Goal: Information Seeking & Learning: Compare options

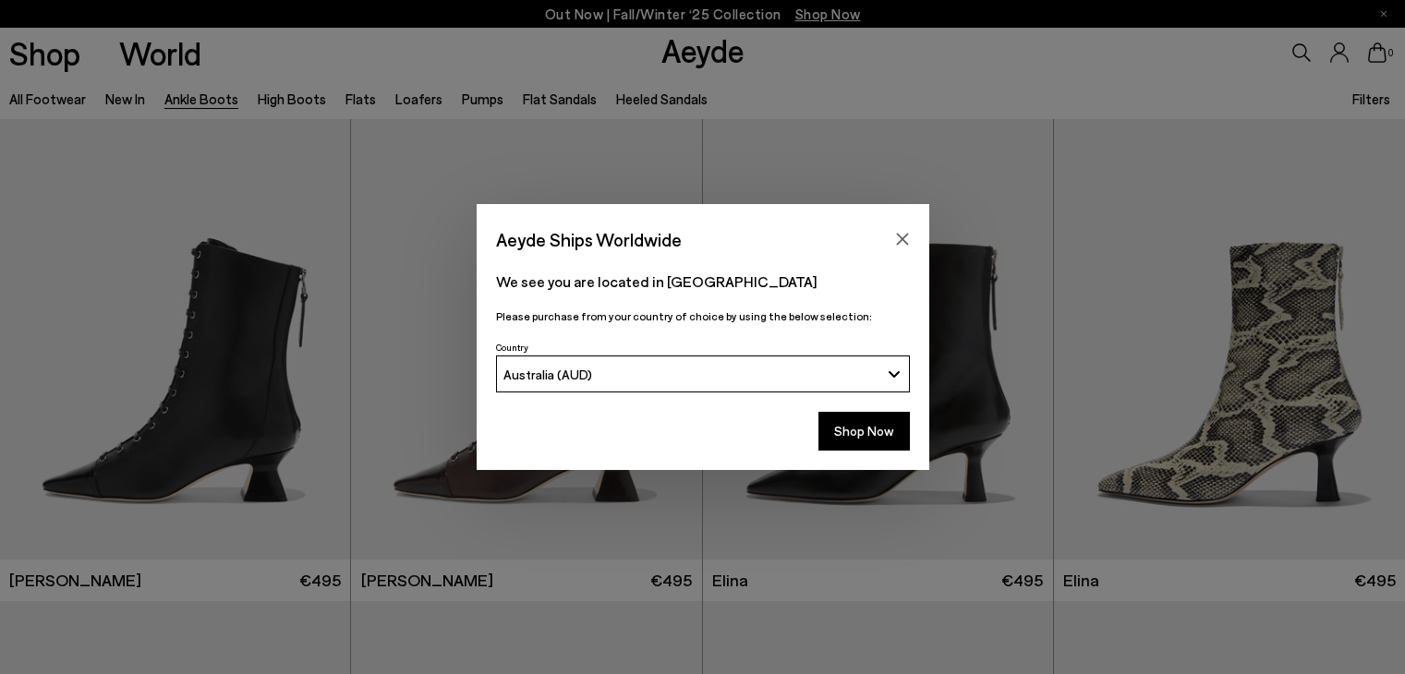
click at [652, 261] on div "We see you are located in [GEOGRAPHIC_DATA] Please purchase from your country o…" at bounding box center [703, 296] width 453 height 80
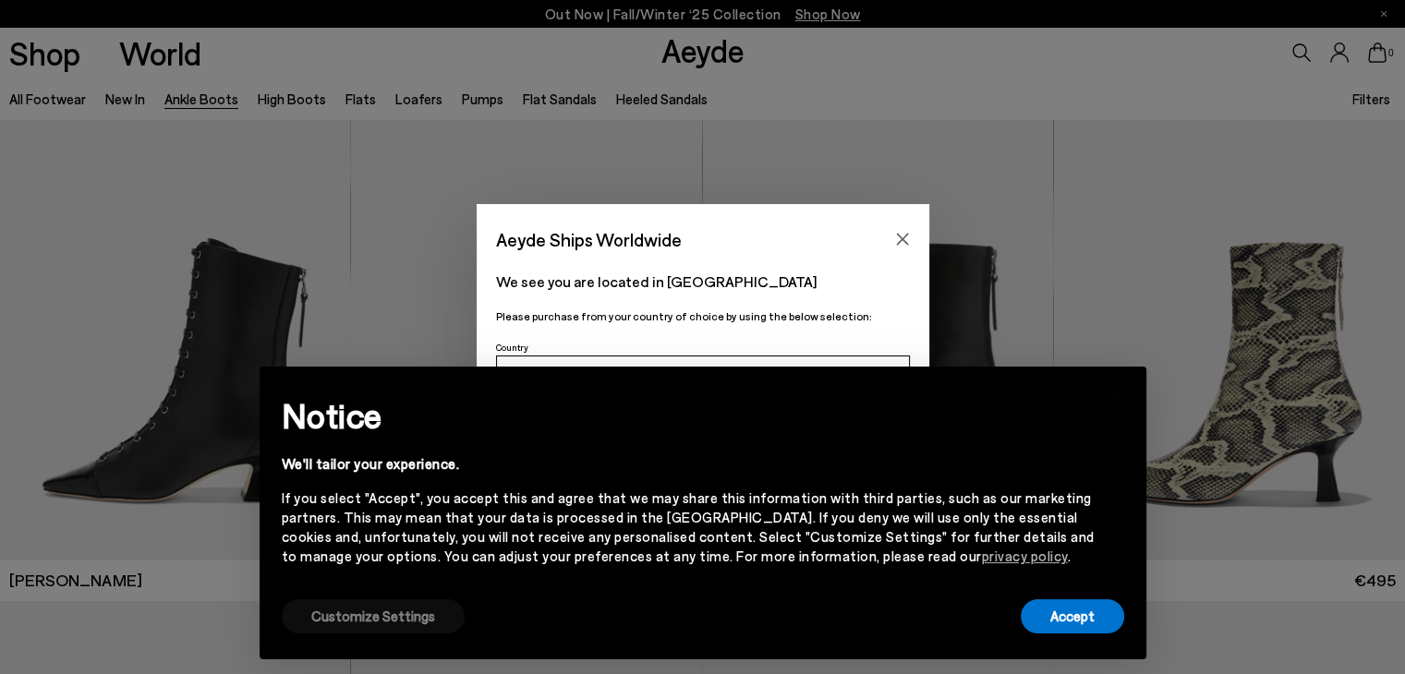
click at [402, 627] on button "Customize Settings" at bounding box center [373, 617] width 183 height 34
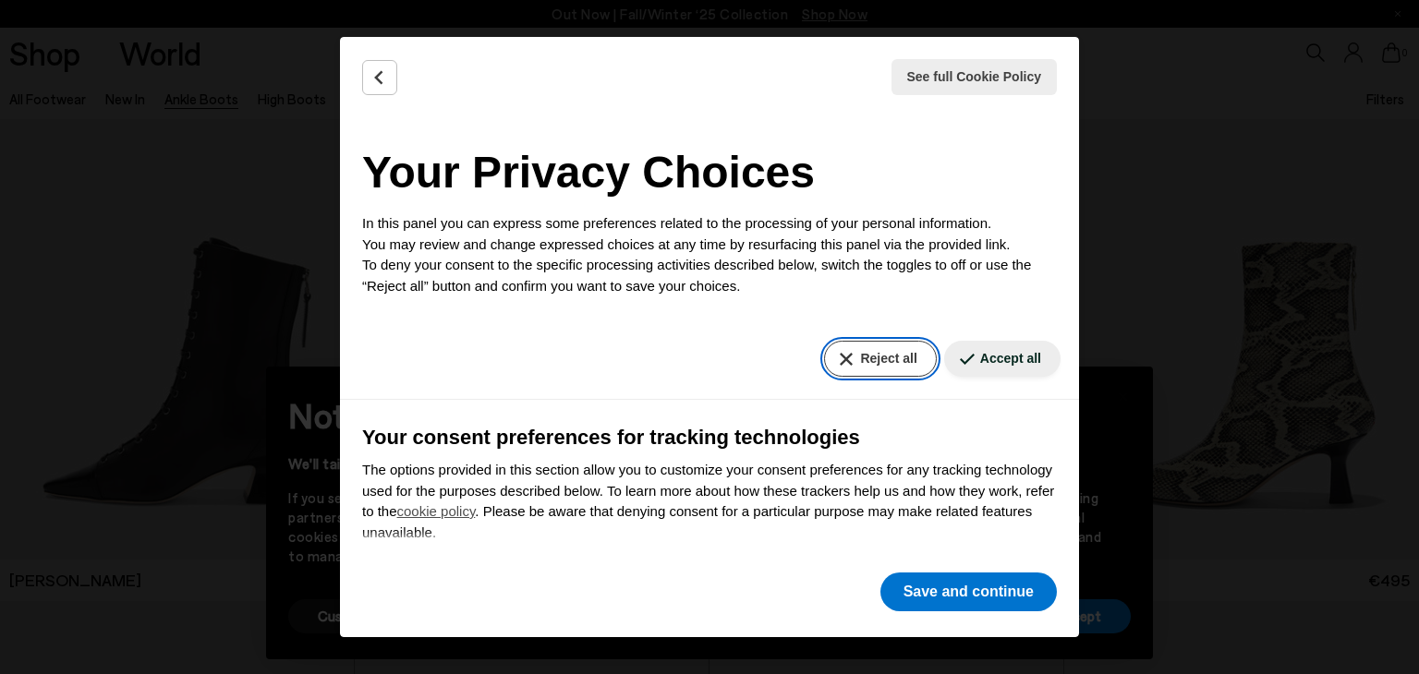
click at [860, 360] on button "Reject all" at bounding box center [880, 359] width 112 height 36
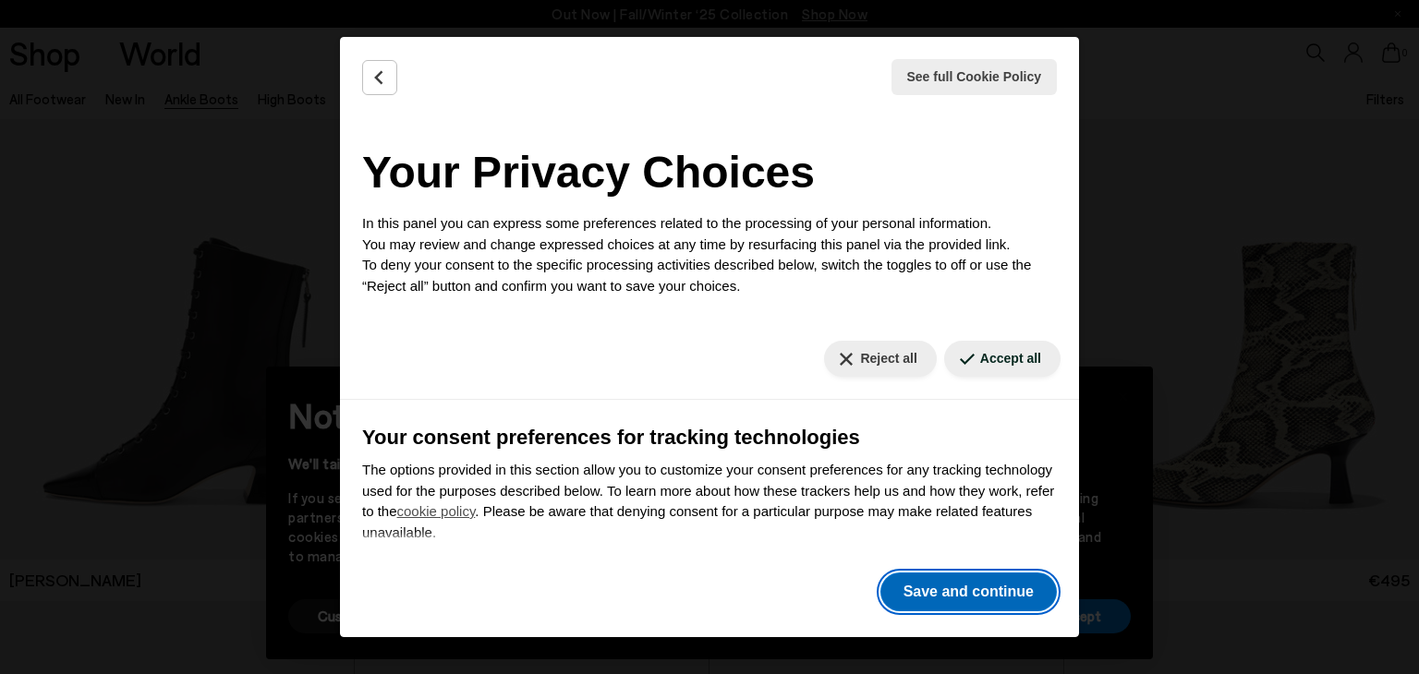
click at [942, 596] on button "Save and continue" at bounding box center [968, 592] width 176 height 39
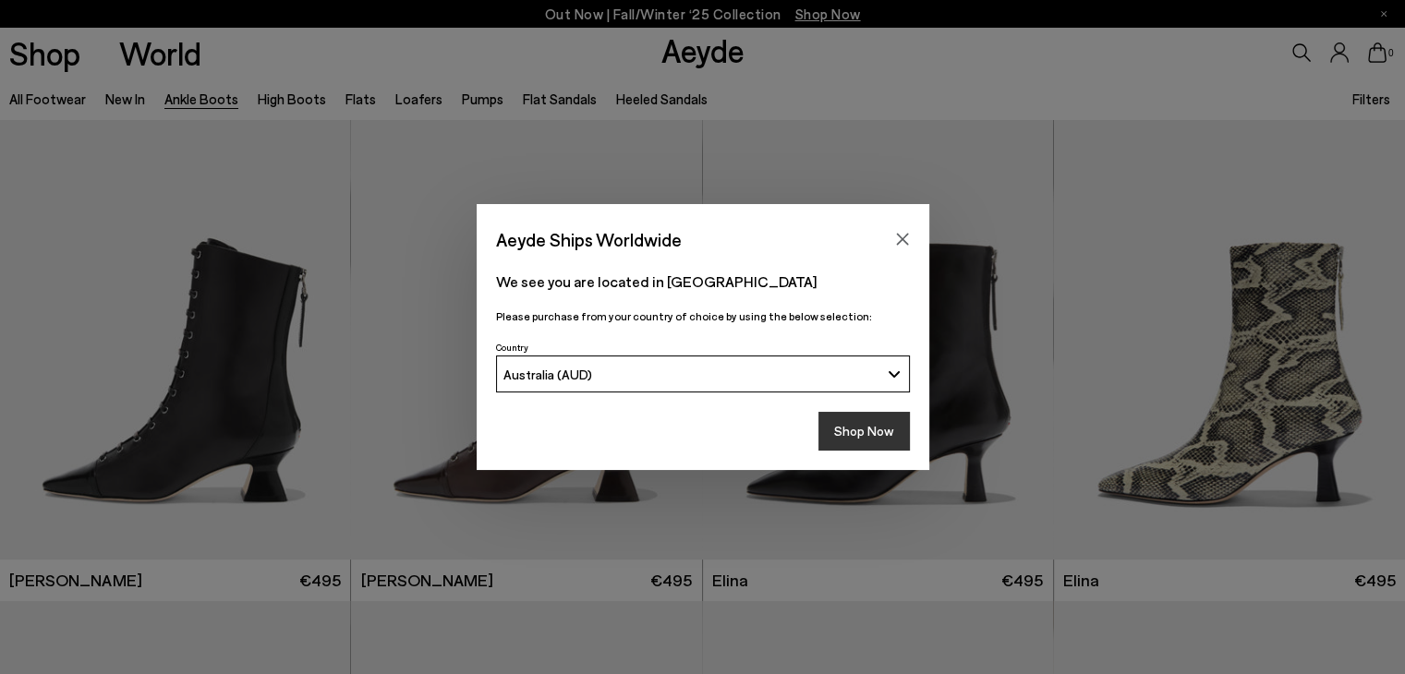
click at [875, 432] on button "Shop Now" at bounding box center [864, 431] width 91 height 39
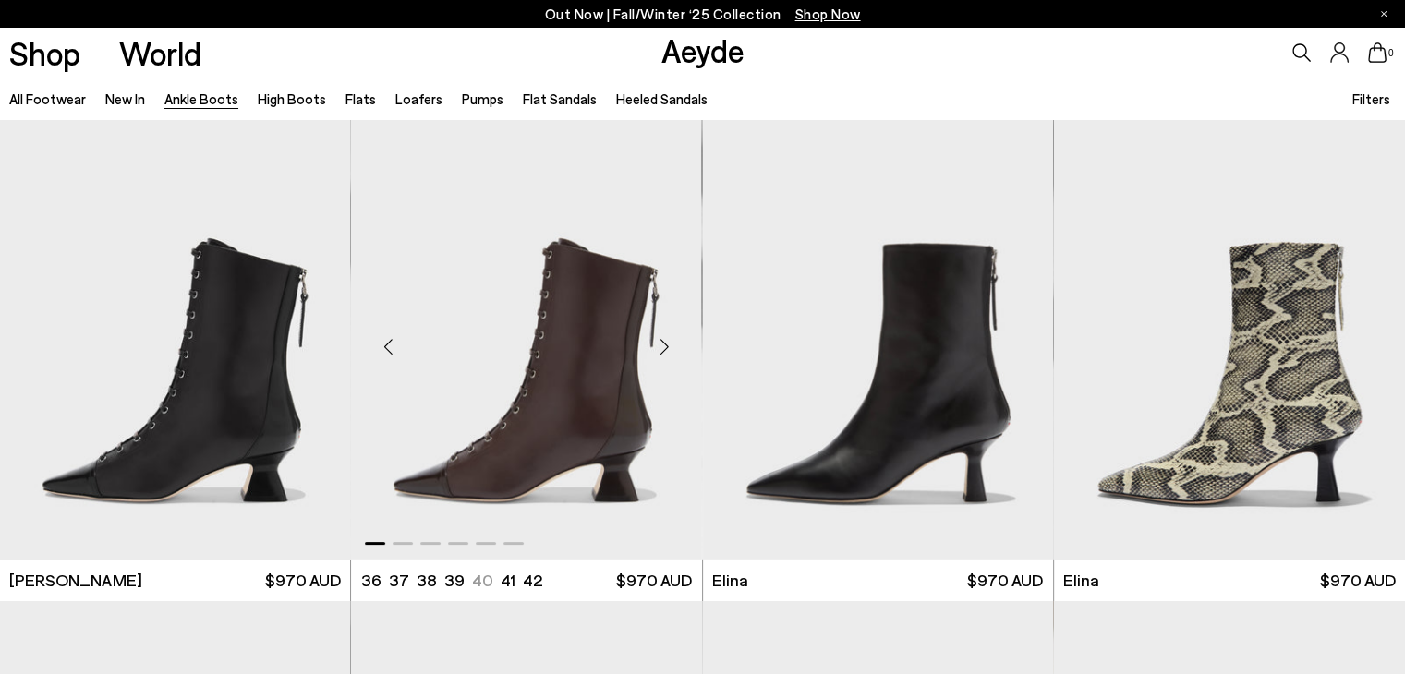
click at [662, 343] on div "Next slide" at bounding box center [665, 347] width 55 height 55
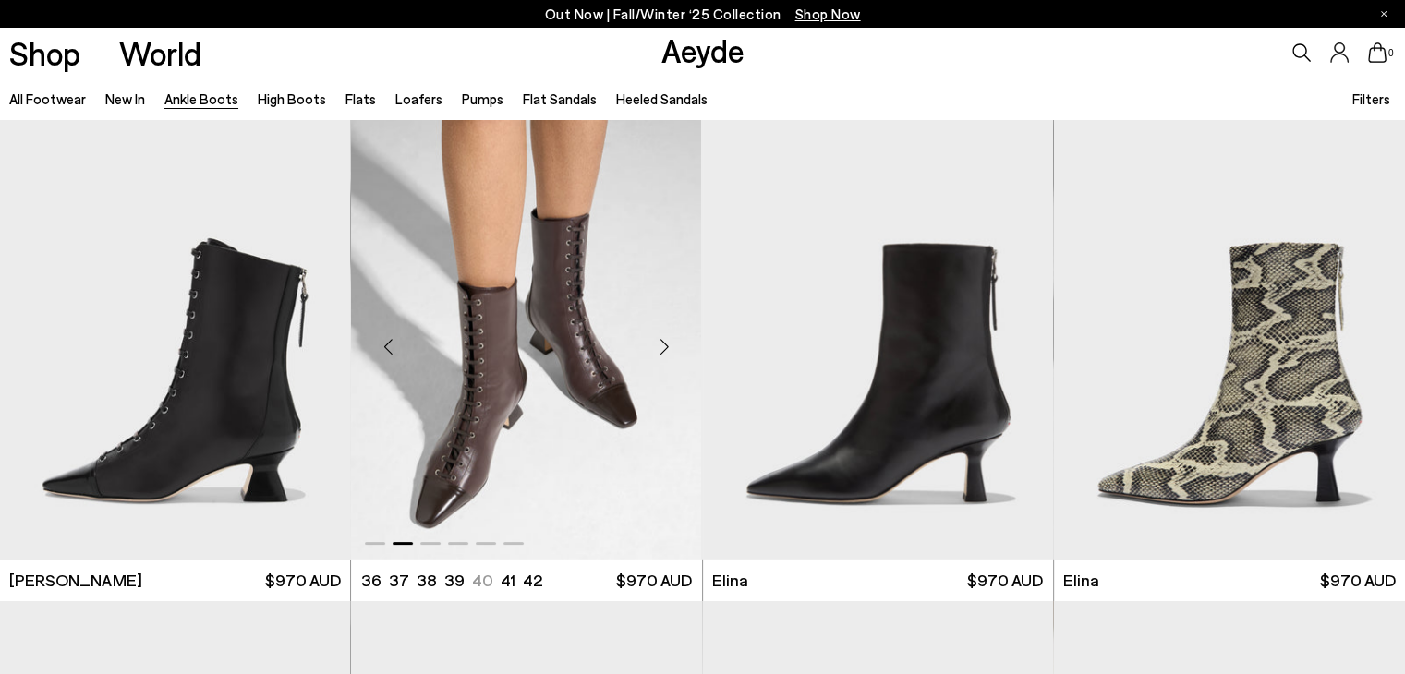
click at [662, 343] on div "Next slide" at bounding box center [665, 347] width 55 height 55
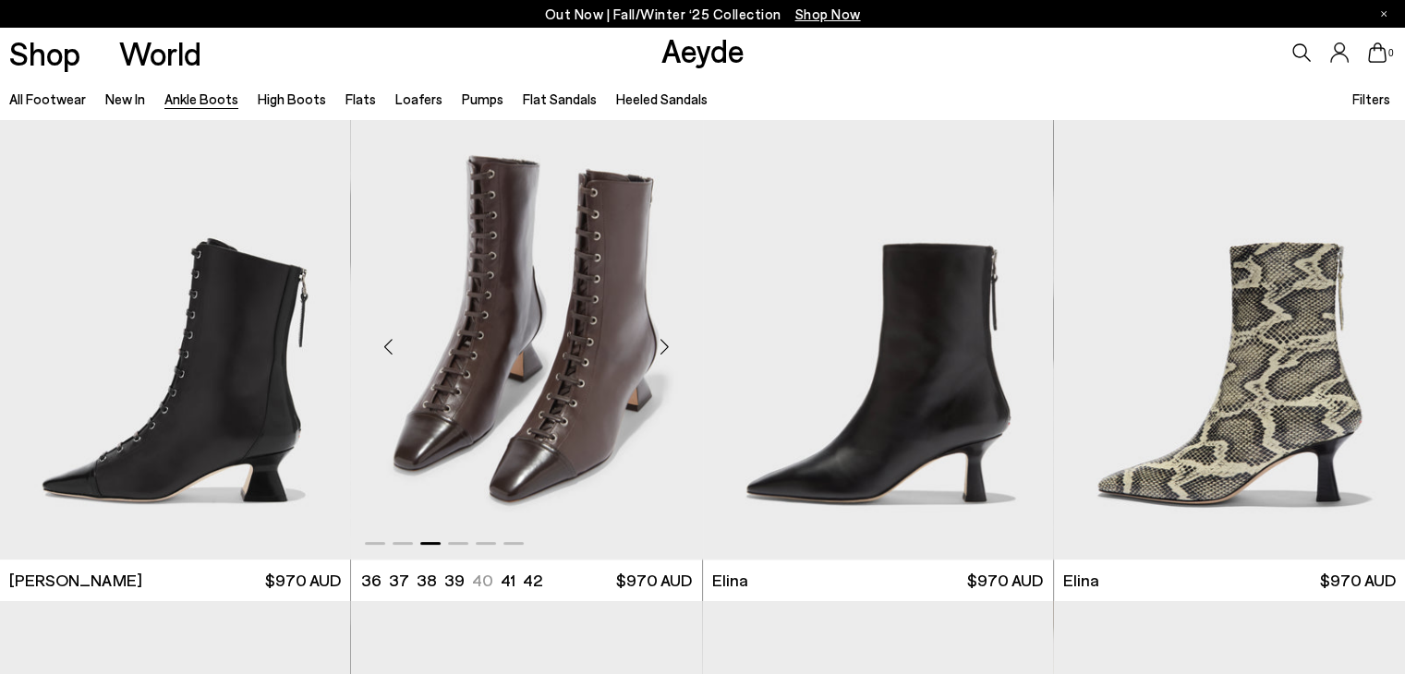
click at [662, 343] on div "Next slide" at bounding box center [665, 347] width 55 height 55
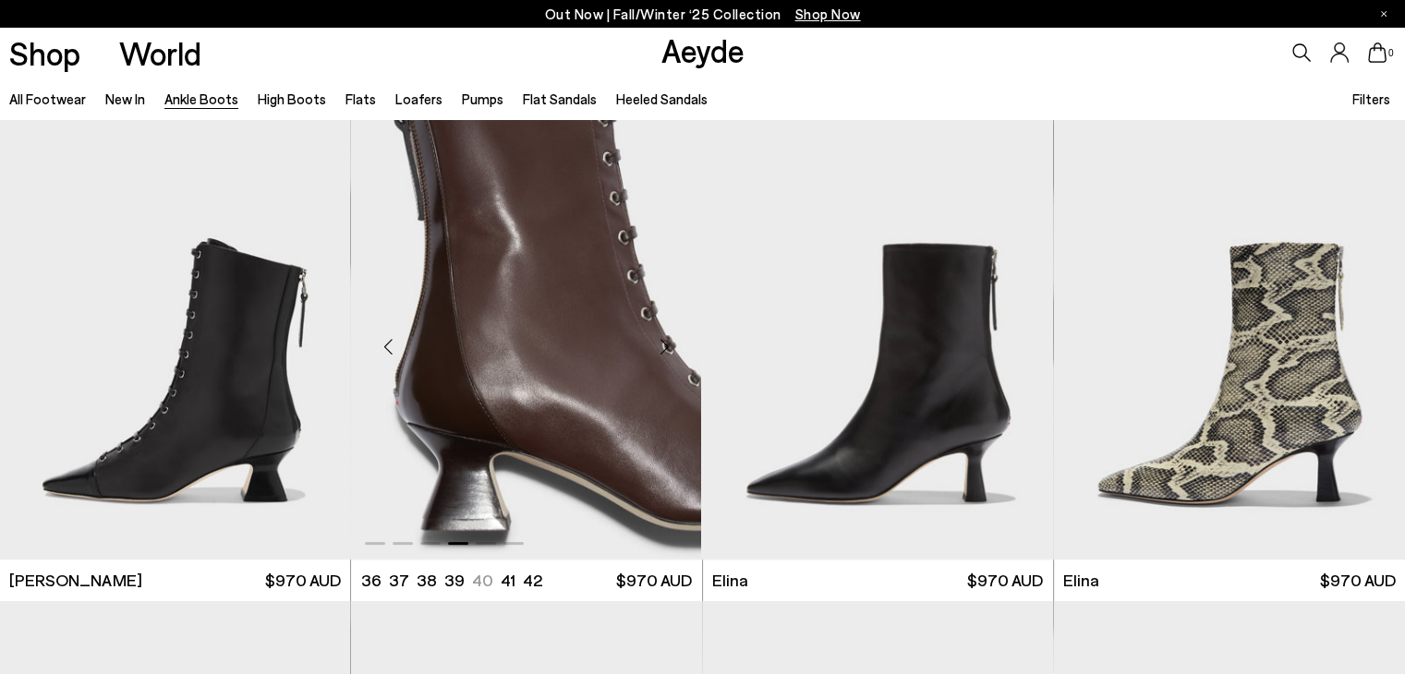
click at [666, 346] on div "Next slide" at bounding box center [665, 347] width 55 height 55
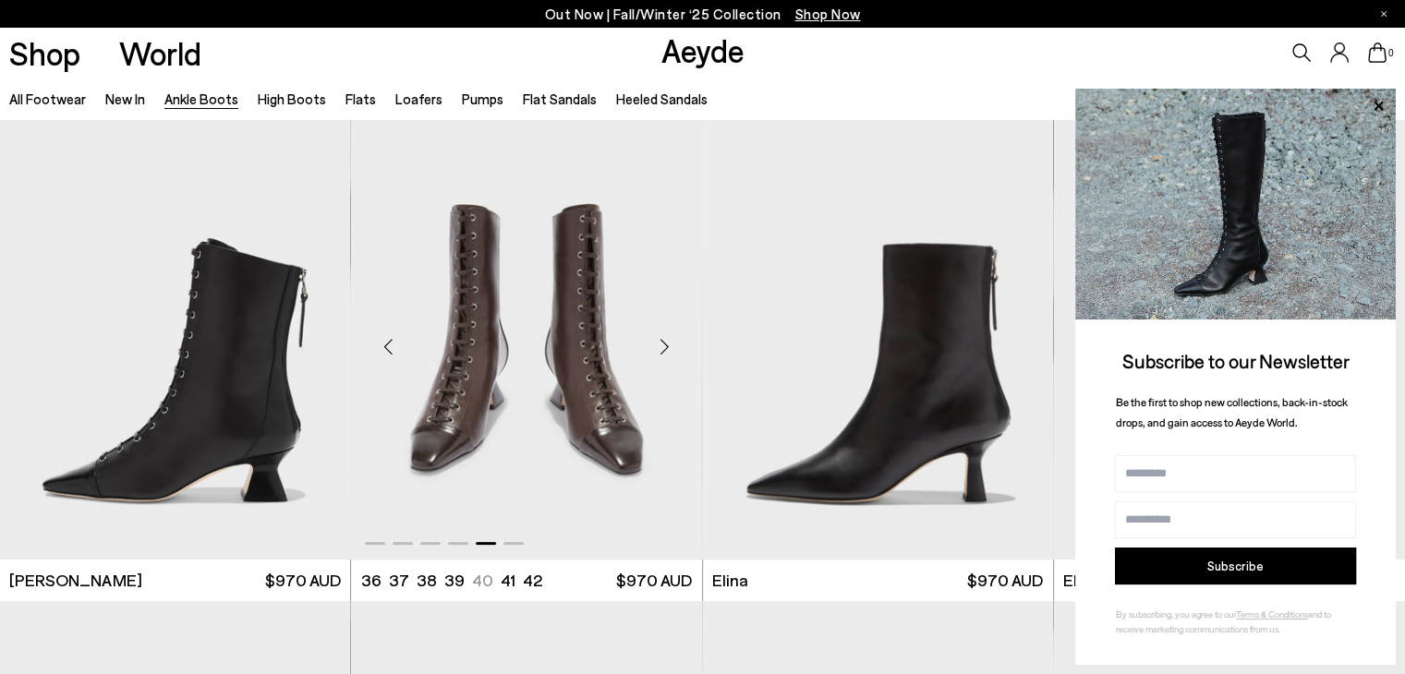
click at [666, 346] on div "Next slide" at bounding box center [665, 347] width 55 height 55
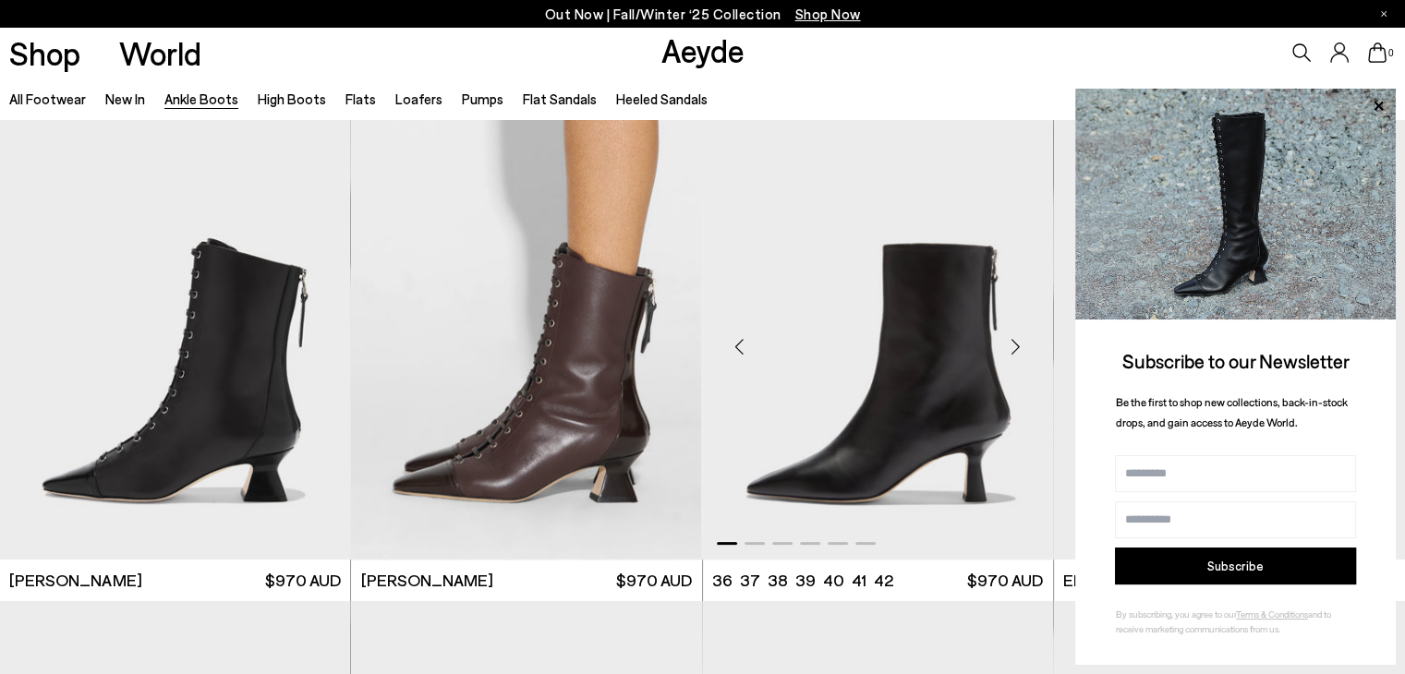
click at [1018, 345] on div "Next slide" at bounding box center [1016, 347] width 55 height 55
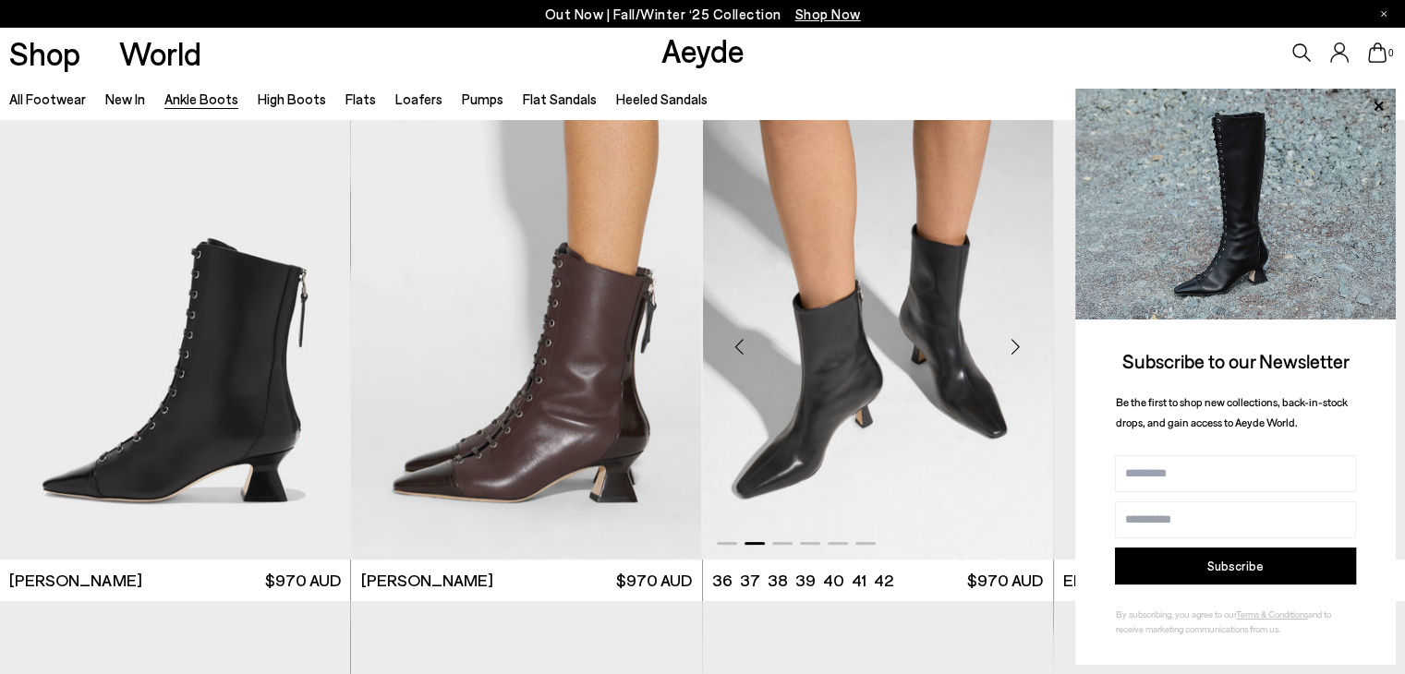
click at [1018, 345] on div "Next slide" at bounding box center [1016, 347] width 55 height 55
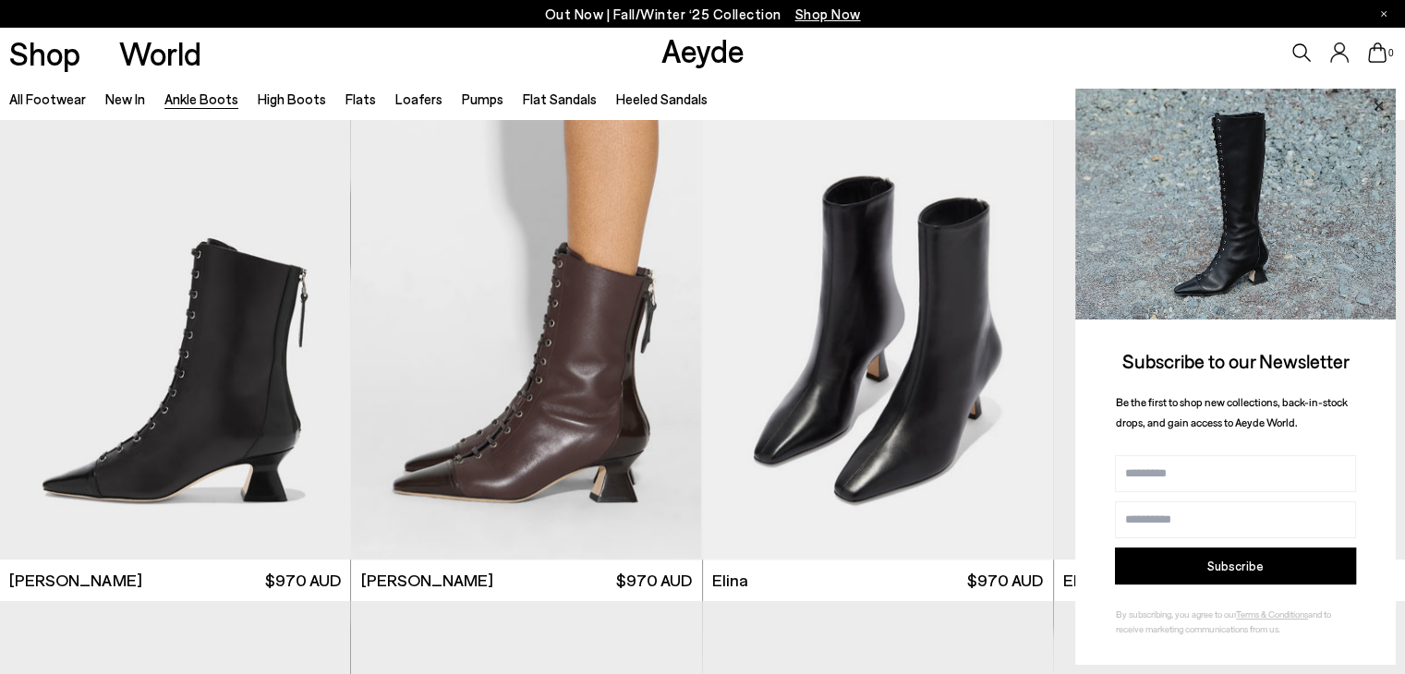
click at [1382, 96] on icon at bounding box center [1378, 106] width 24 height 24
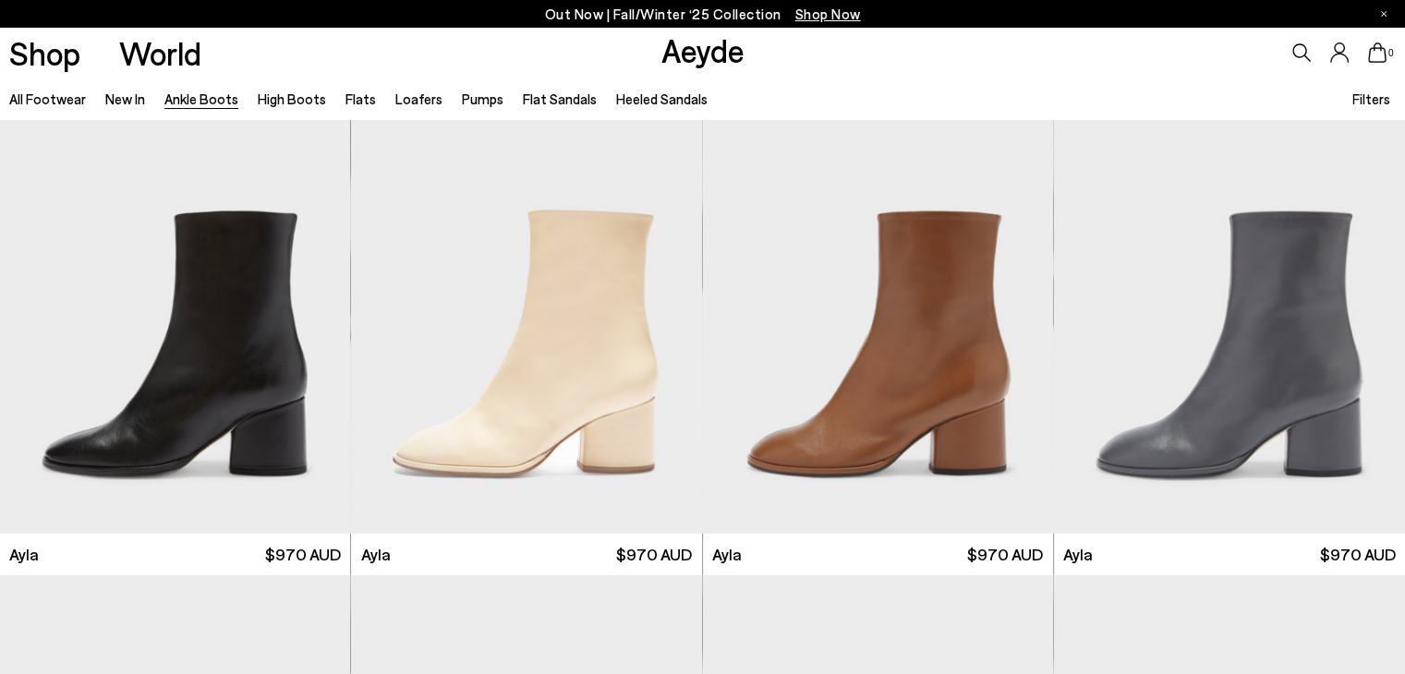
scroll to position [5264, 0]
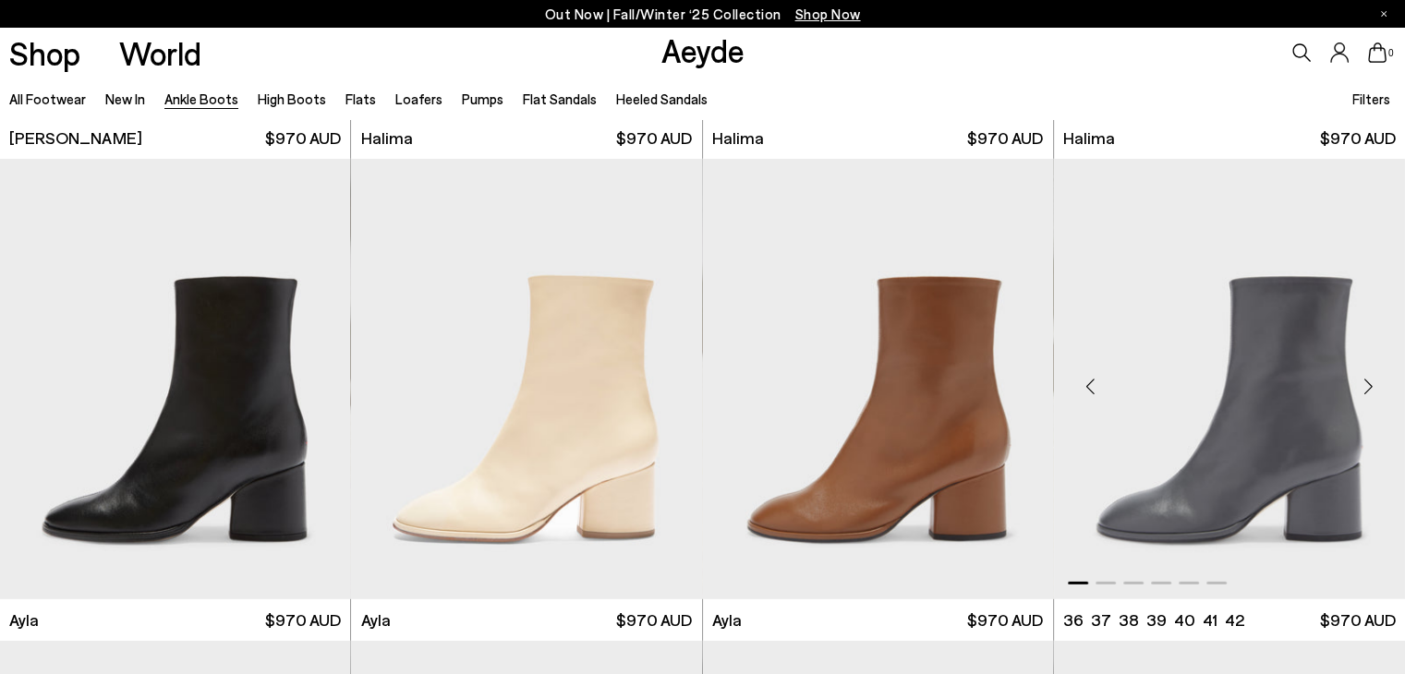
click at [1366, 385] on div "Next slide" at bounding box center [1368, 385] width 55 height 55
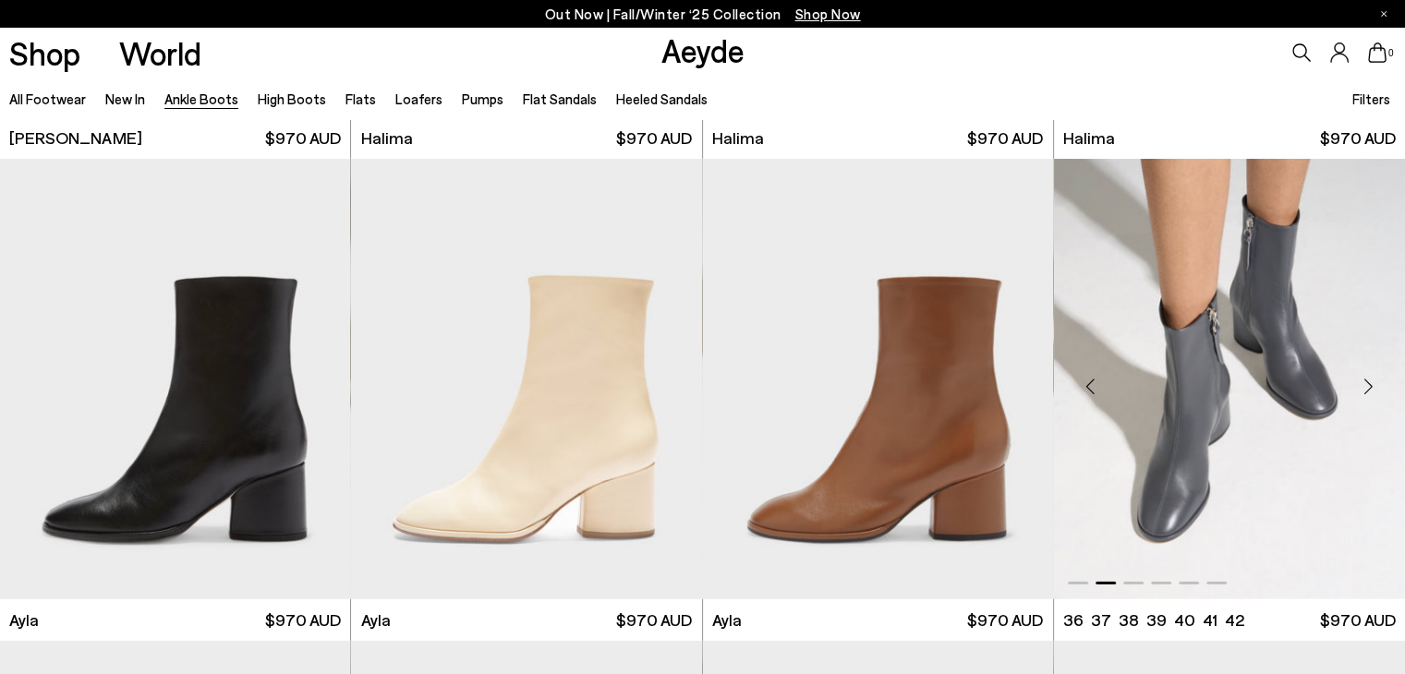
click at [1366, 385] on div "Next slide" at bounding box center [1368, 385] width 55 height 55
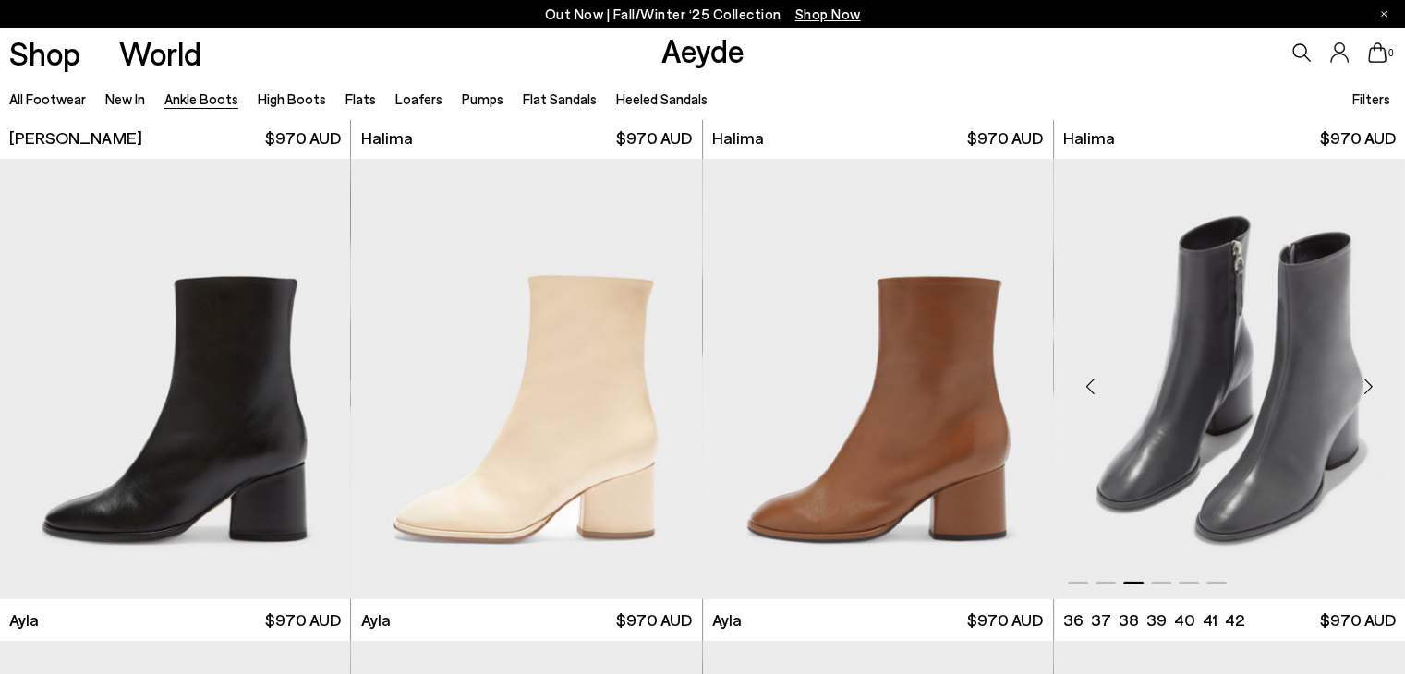
click at [1366, 385] on div "Next slide" at bounding box center [1368, 385] width 55 height 55
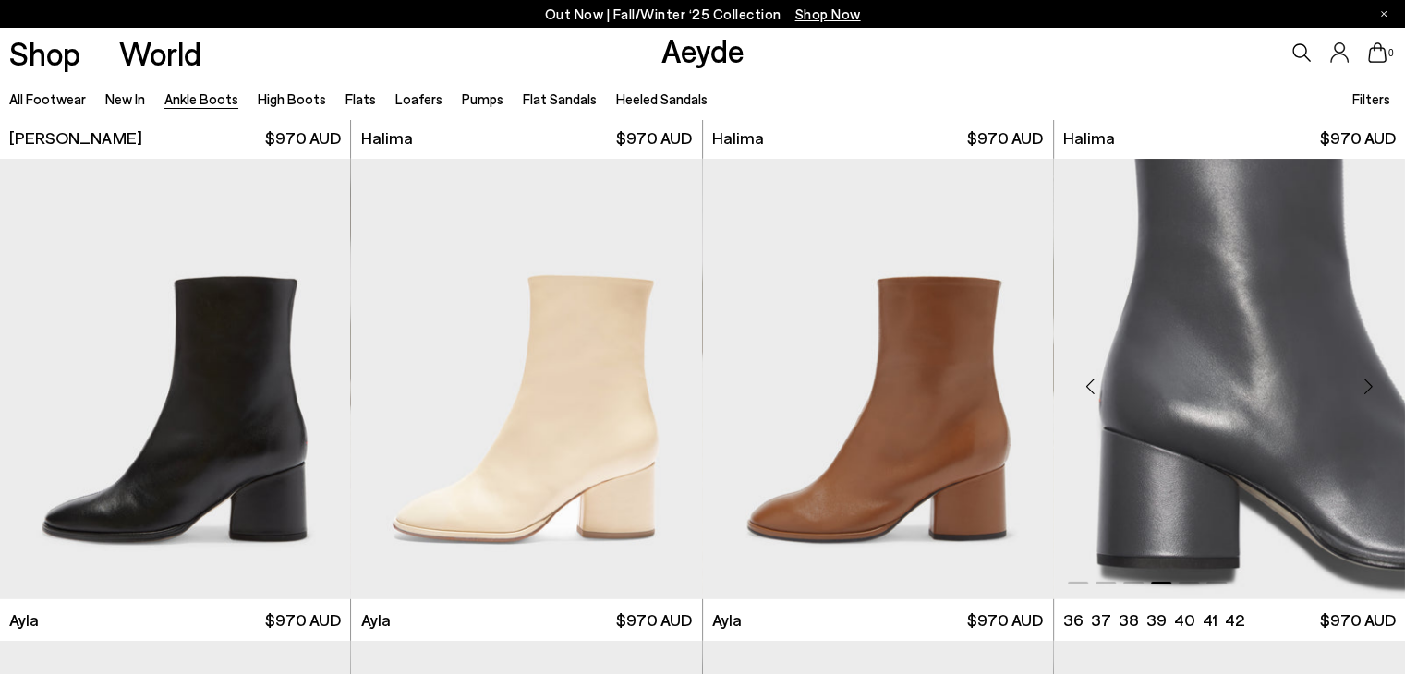
click at [1366, 385] on div "Next slide" at bounding box center [1368, 385] width 55 height 55
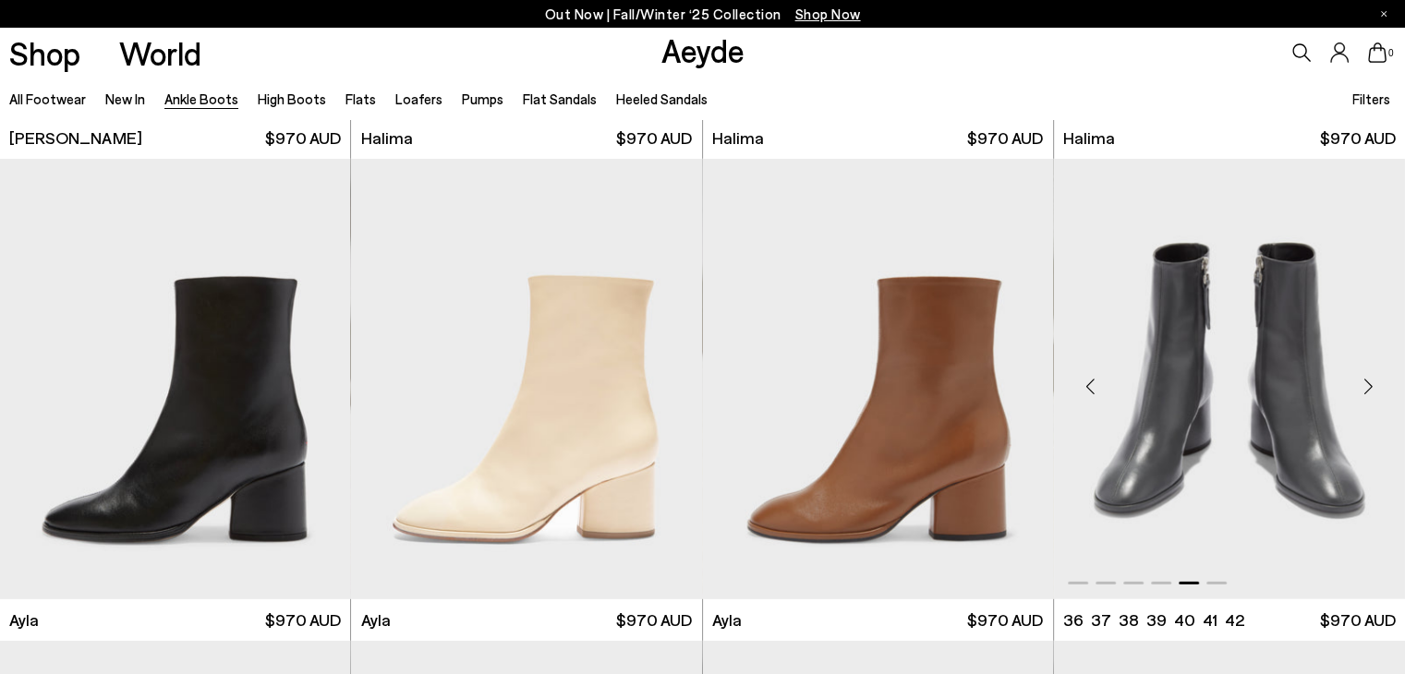
click at [1366, 385] on div "Next slide" at bounding box center [1368, 385] width 55 height 55
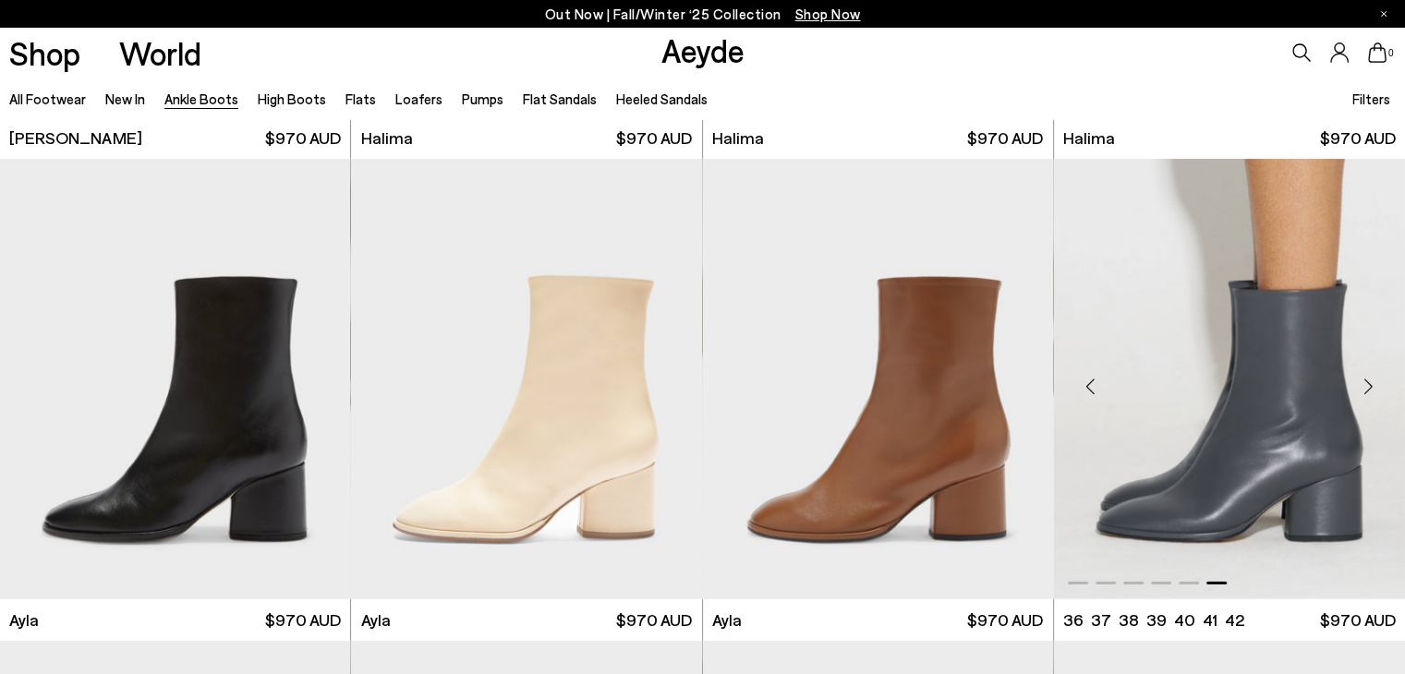
click at [1366, 385] on div "Next slide" at bounding box center [1368, 385] width 55 height 55
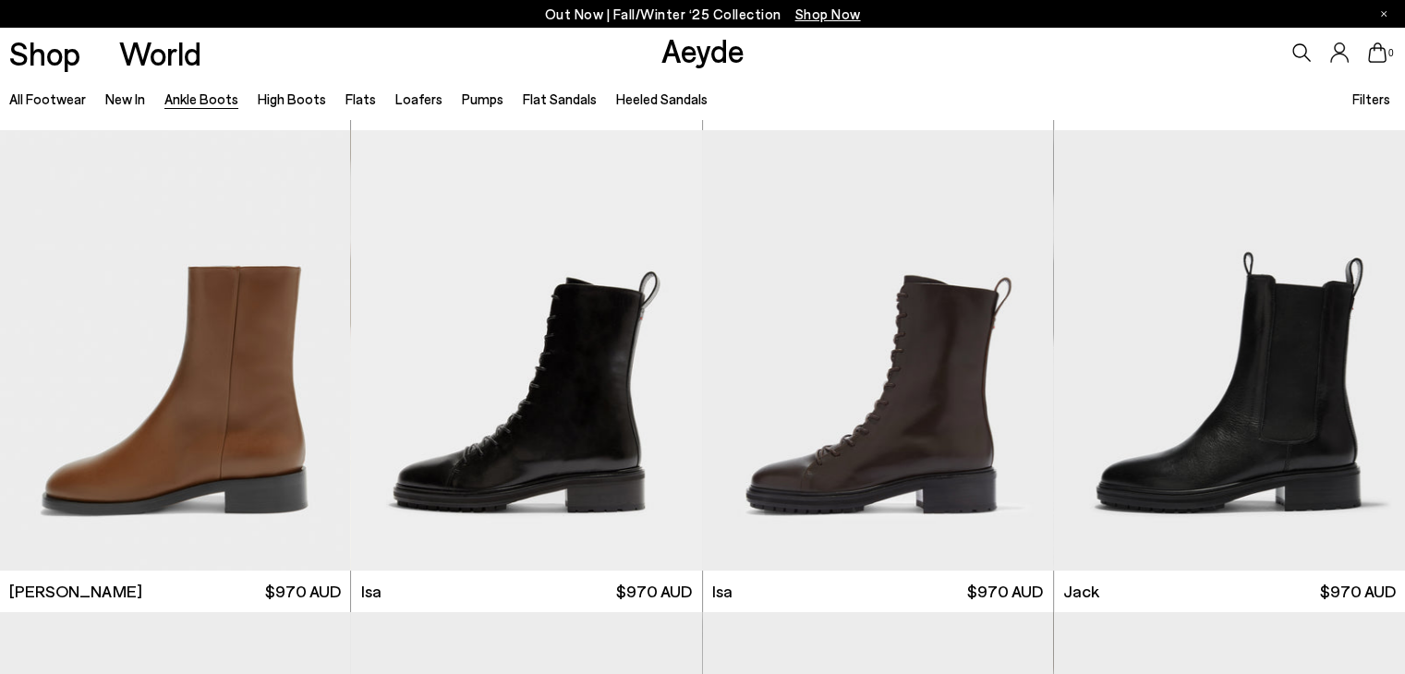
scroll to position [6793, 0]
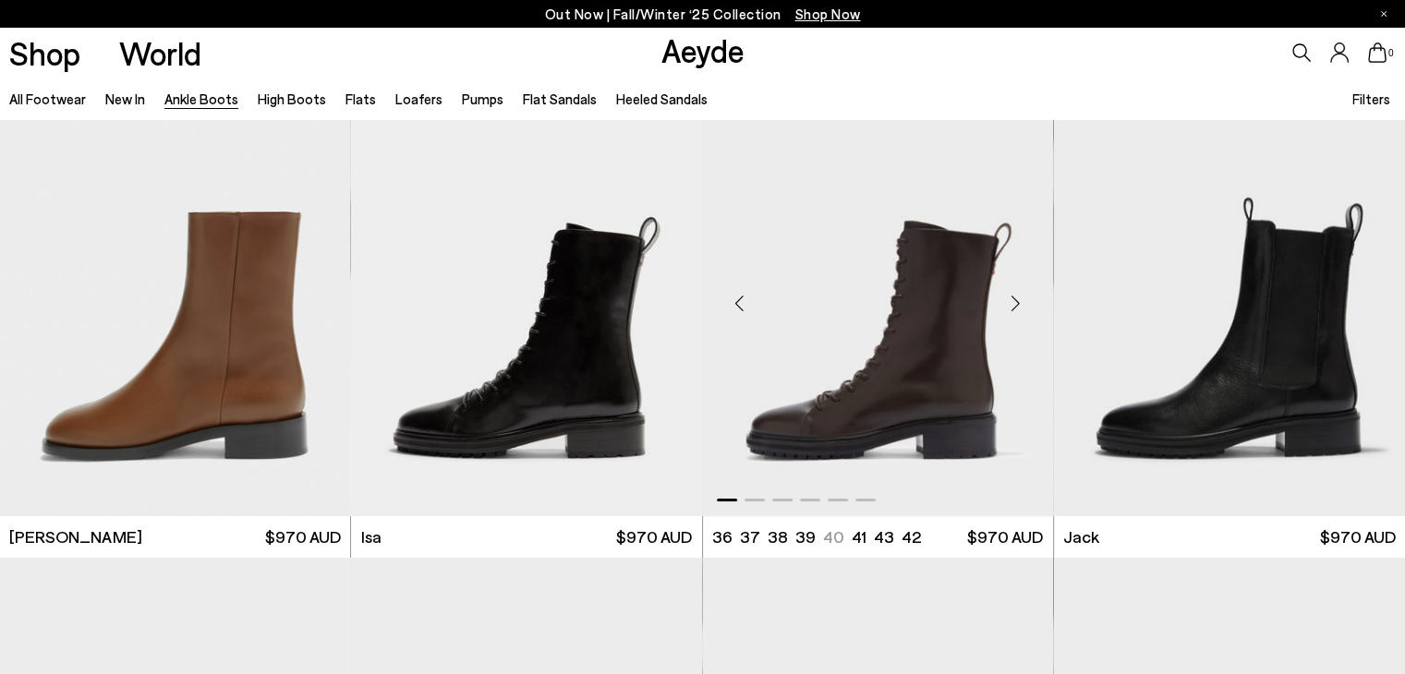
click at [1017, 303] on div "Next slide" at bounding box center [1016, 303] width 55 height 55
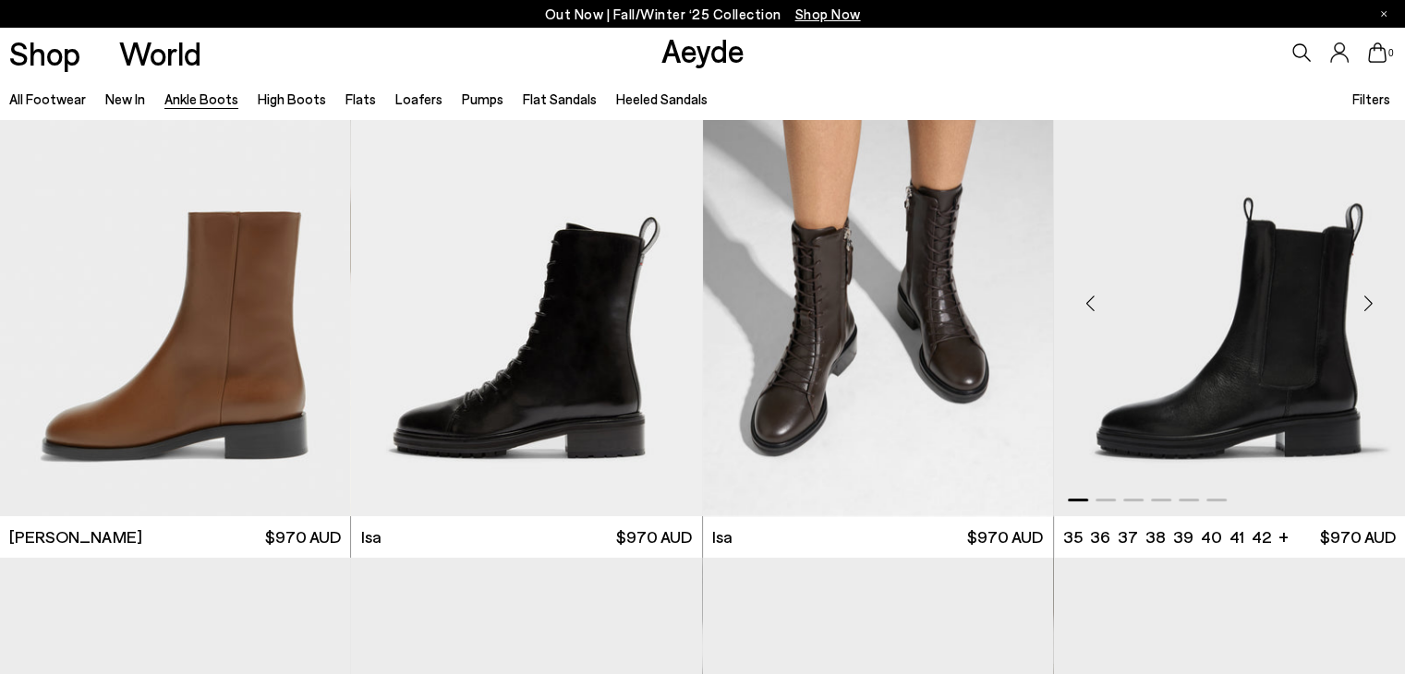
click at [1372, 304] on div "Next slide" at bounding box center [1368, 303] width 55 height 55
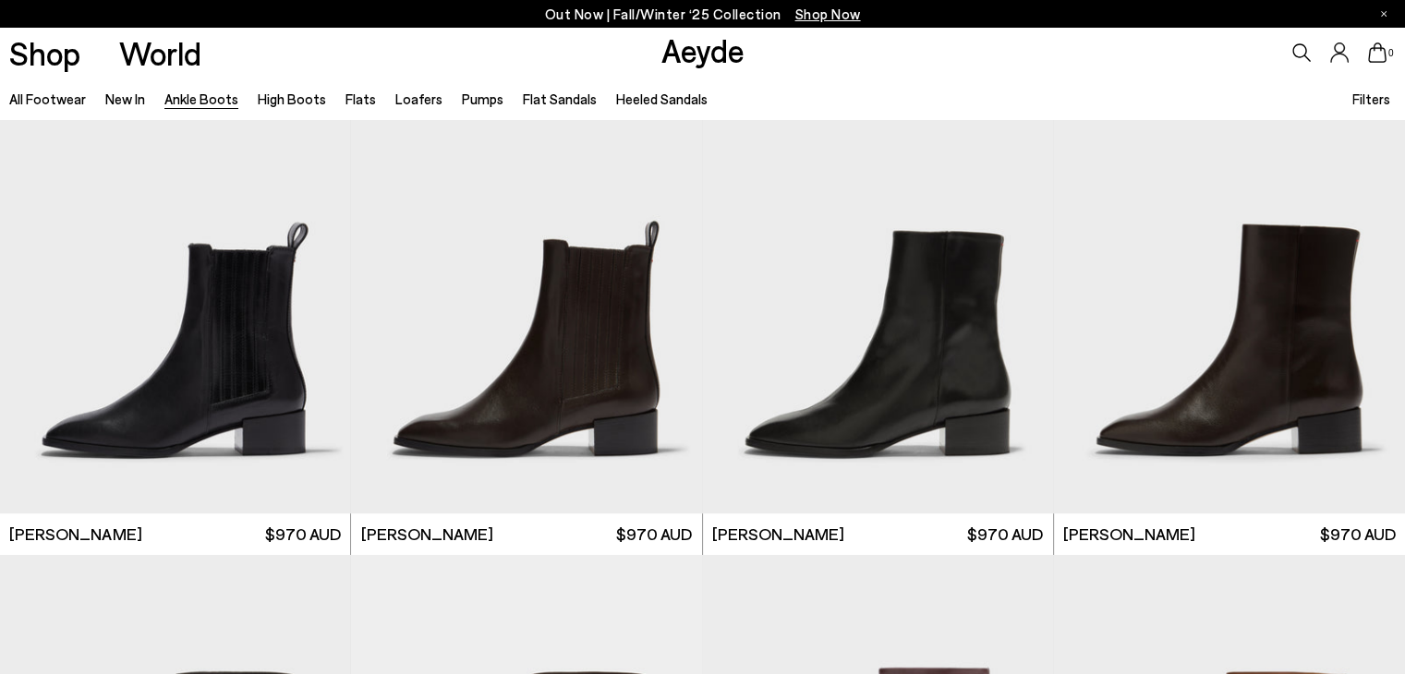
scroll to position [8254, 0]
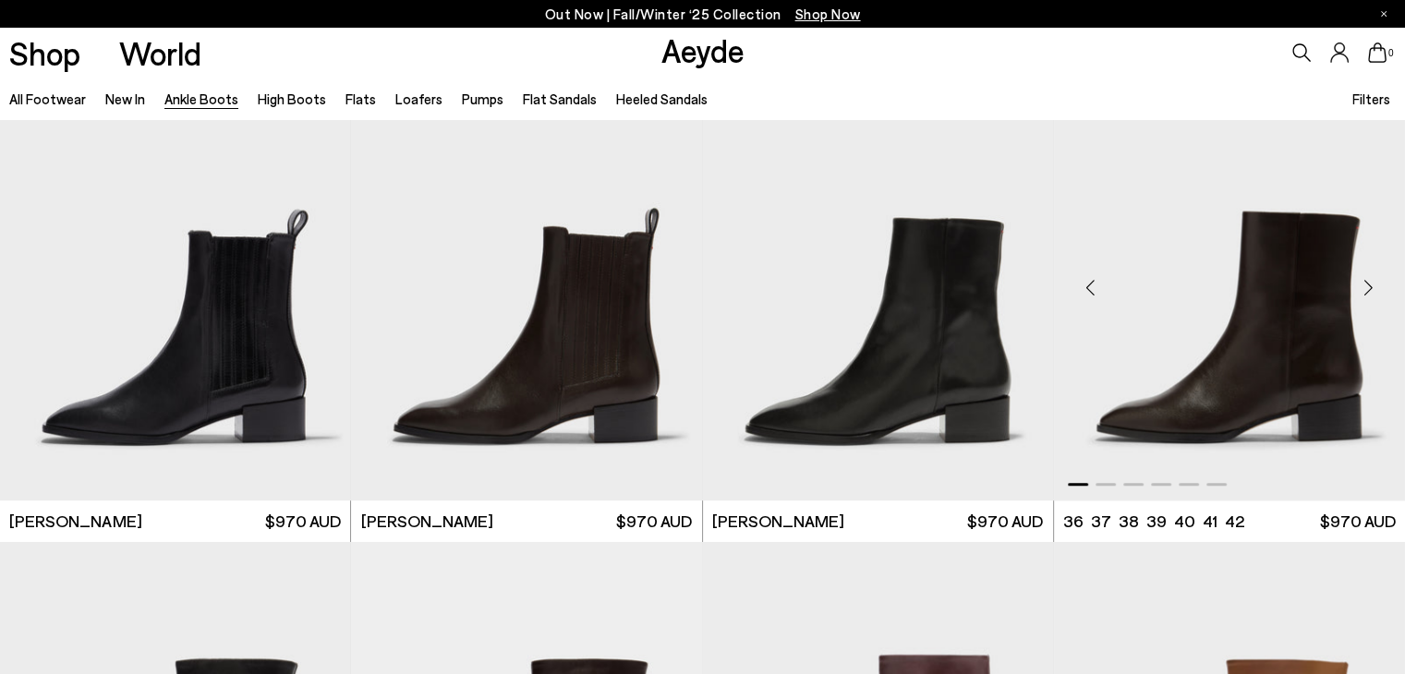
click at [1360, 293] on div "Next slide" at bounding box center [1368, 288] width 55 height 55
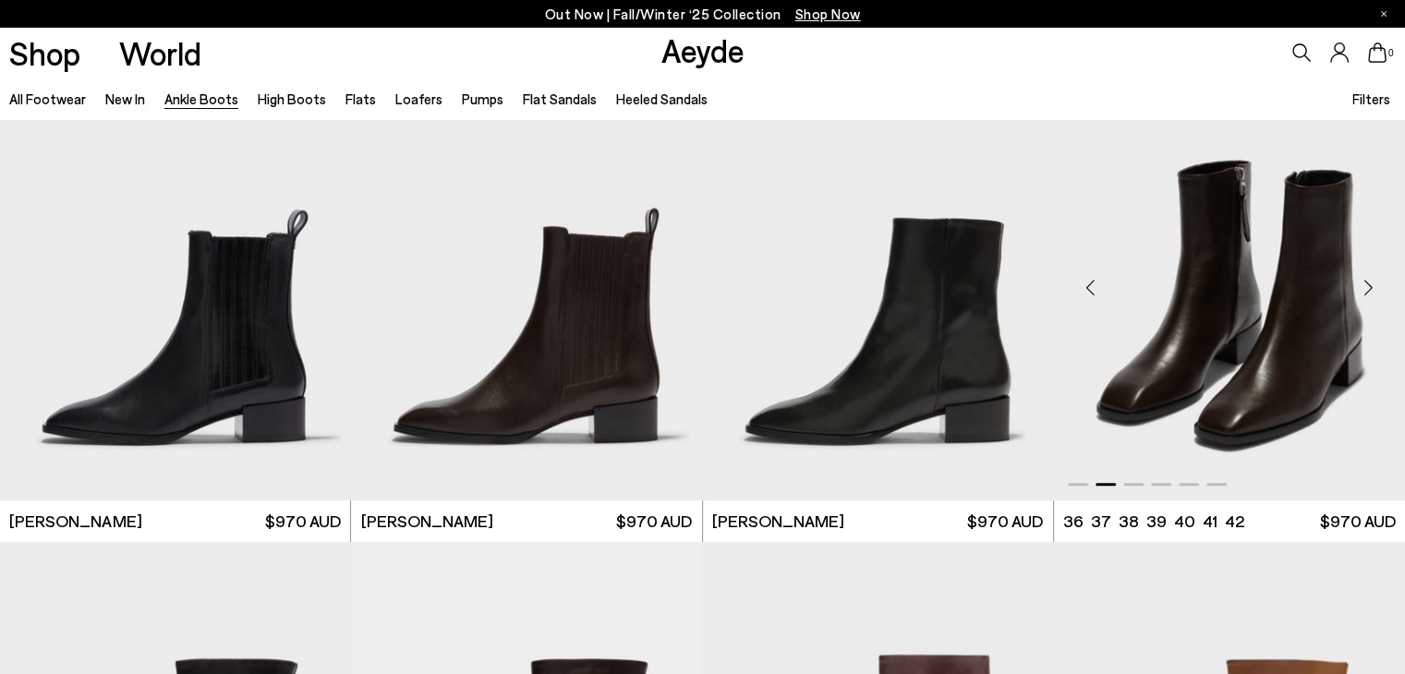
click at [1360, 293] on div "Next slide" at bounding box center [1368, 288] width 55 height 55
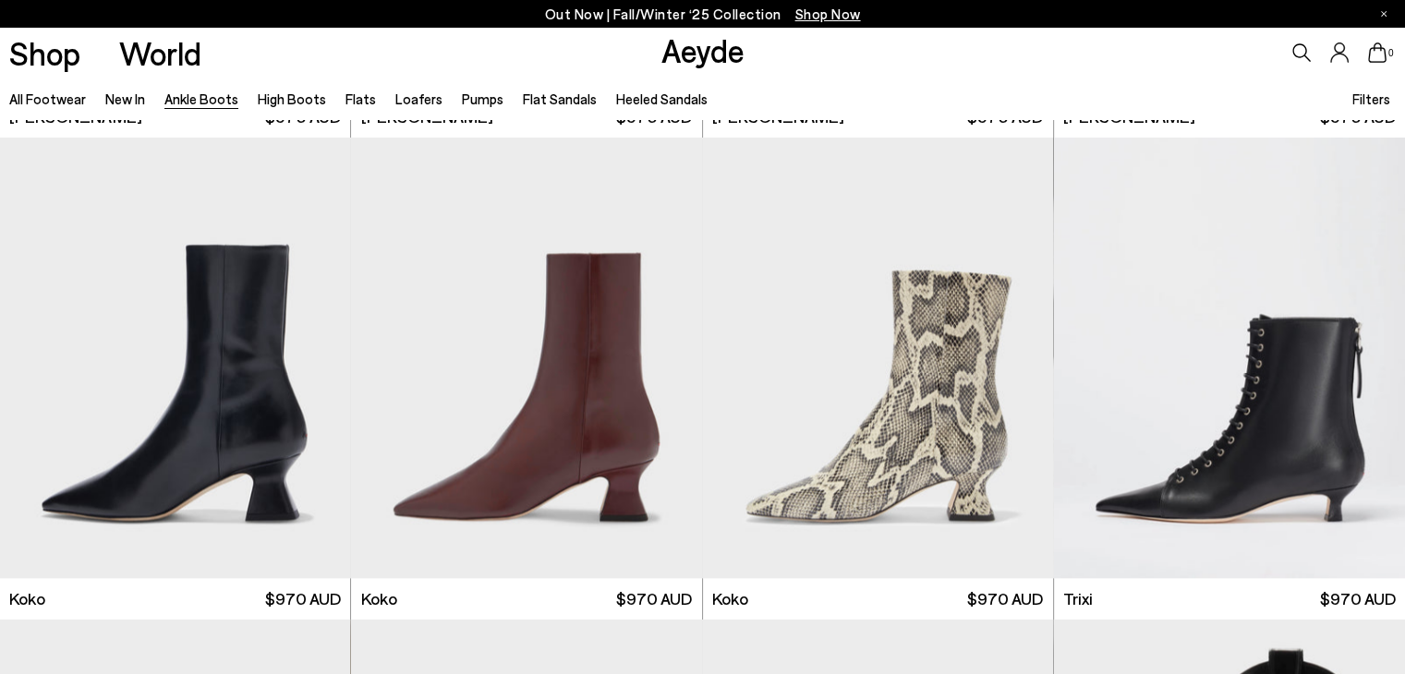
scroll to position [9154, 0]
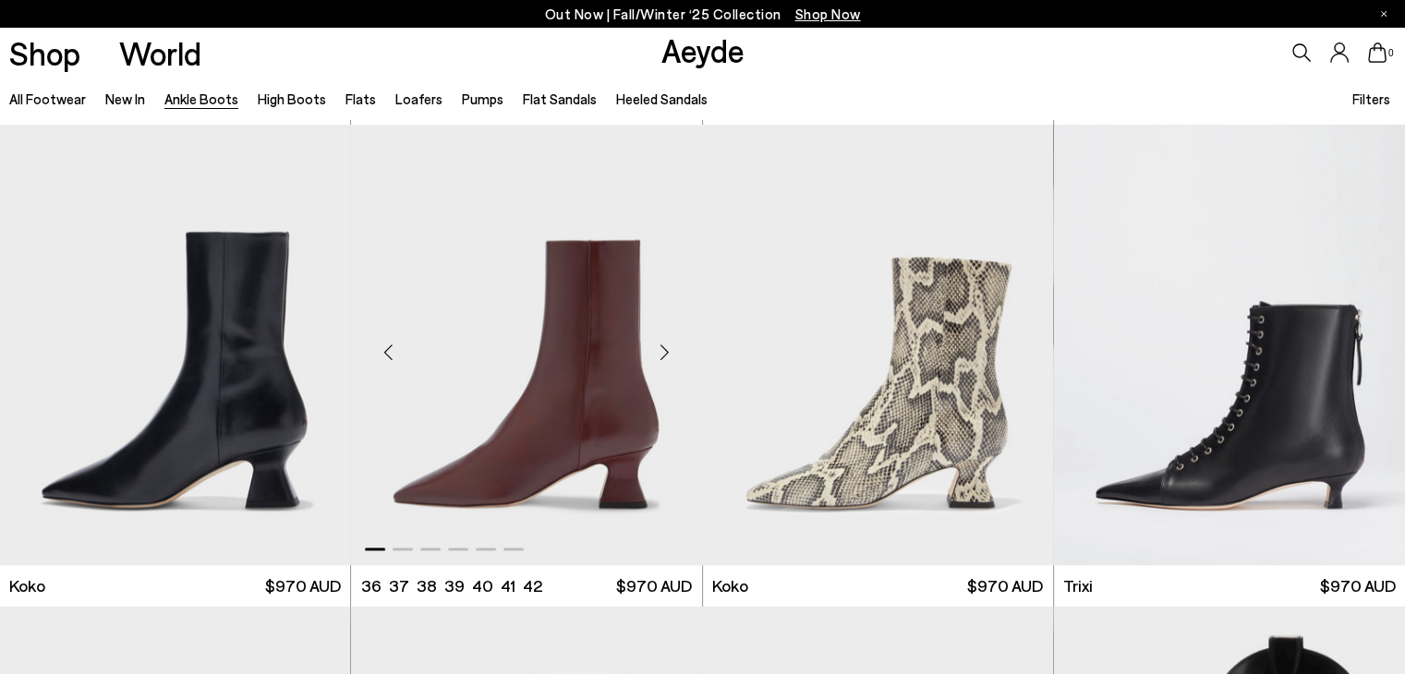
click at [666, 348] on div "Next slide" at bounding box center [665, 352] width 55 height 55
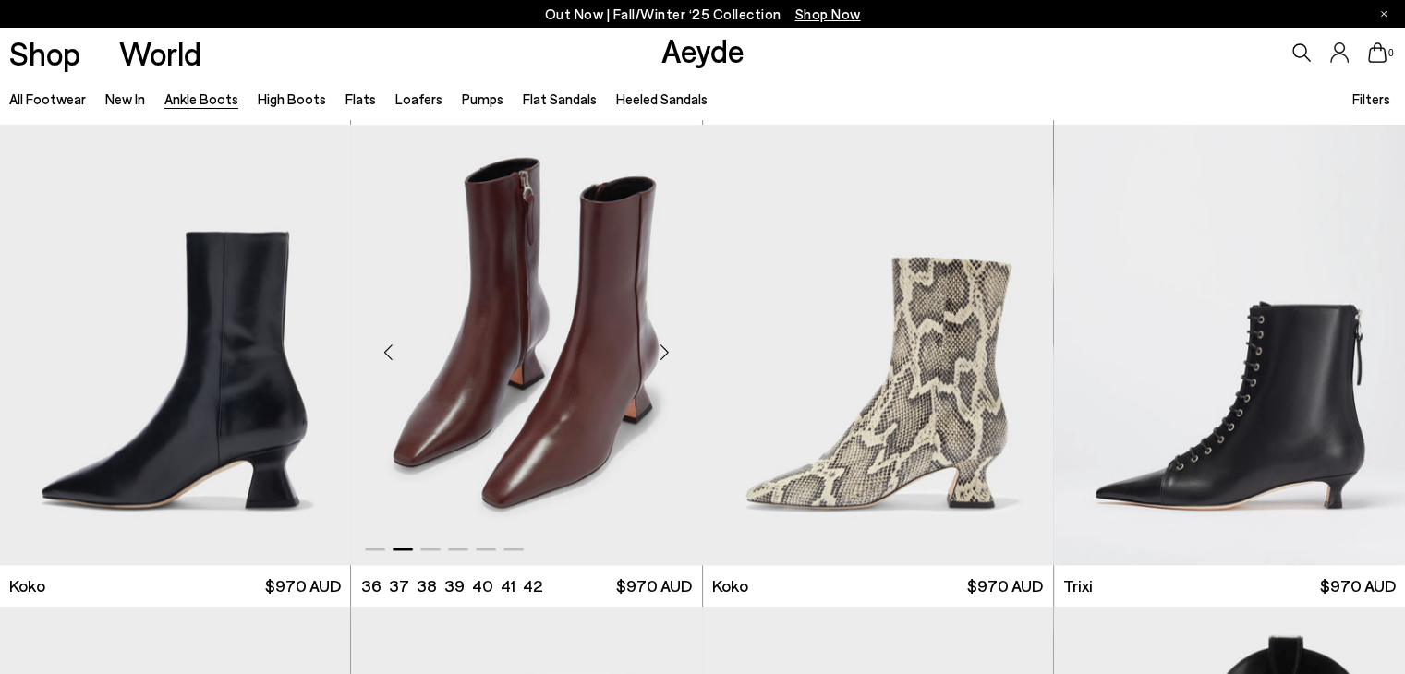
click at [666, 348] on div "Next slide" at bounding box center [665, 352] width 55 height 55
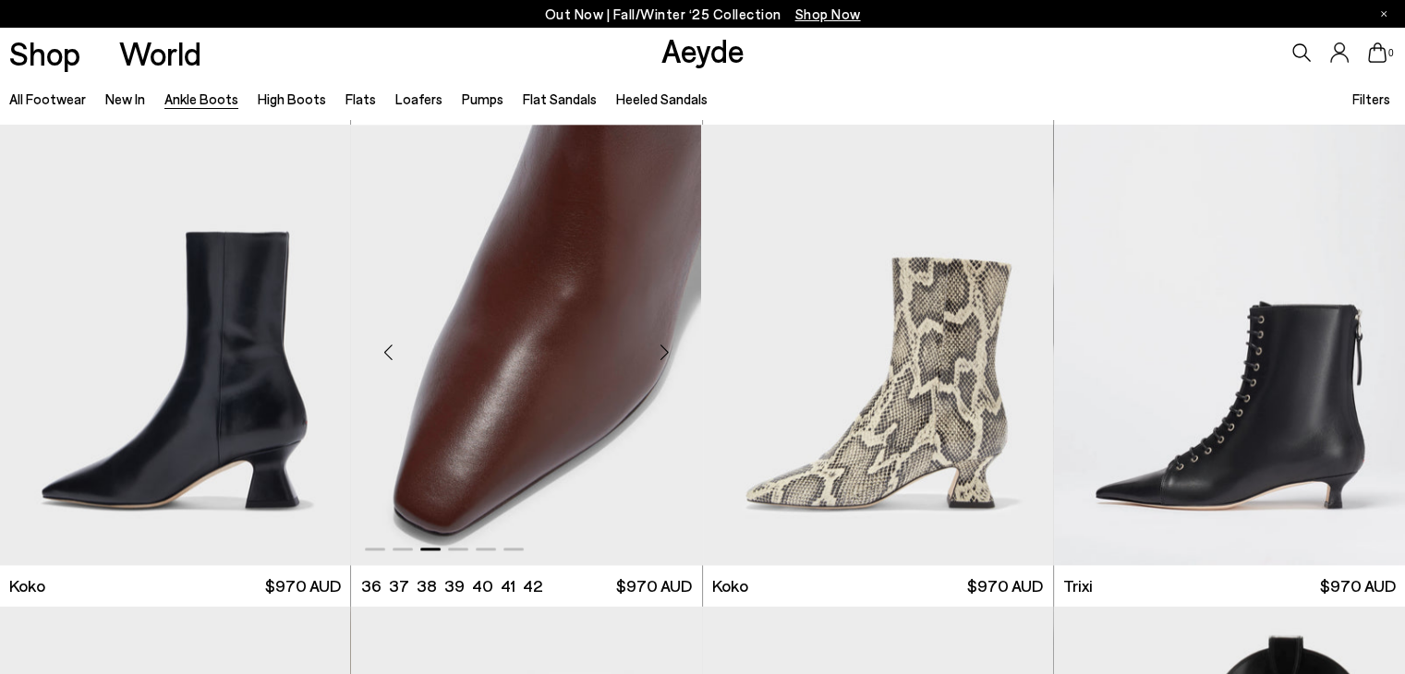
click at [666, 348] on div "Next slide" at bounding box center [665, 352] width 55 height 55
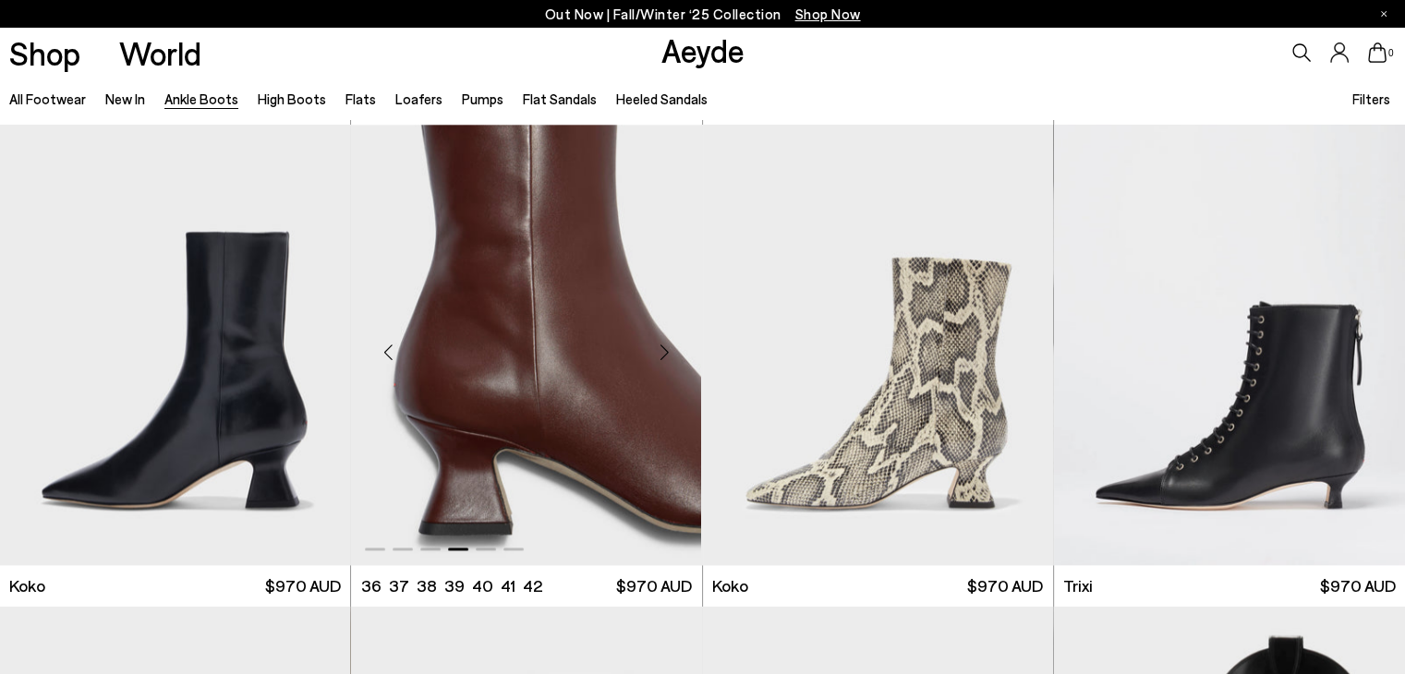
click at [666, 348] on div "Next slide" at bounding box center [665, 352] width 55 height 55
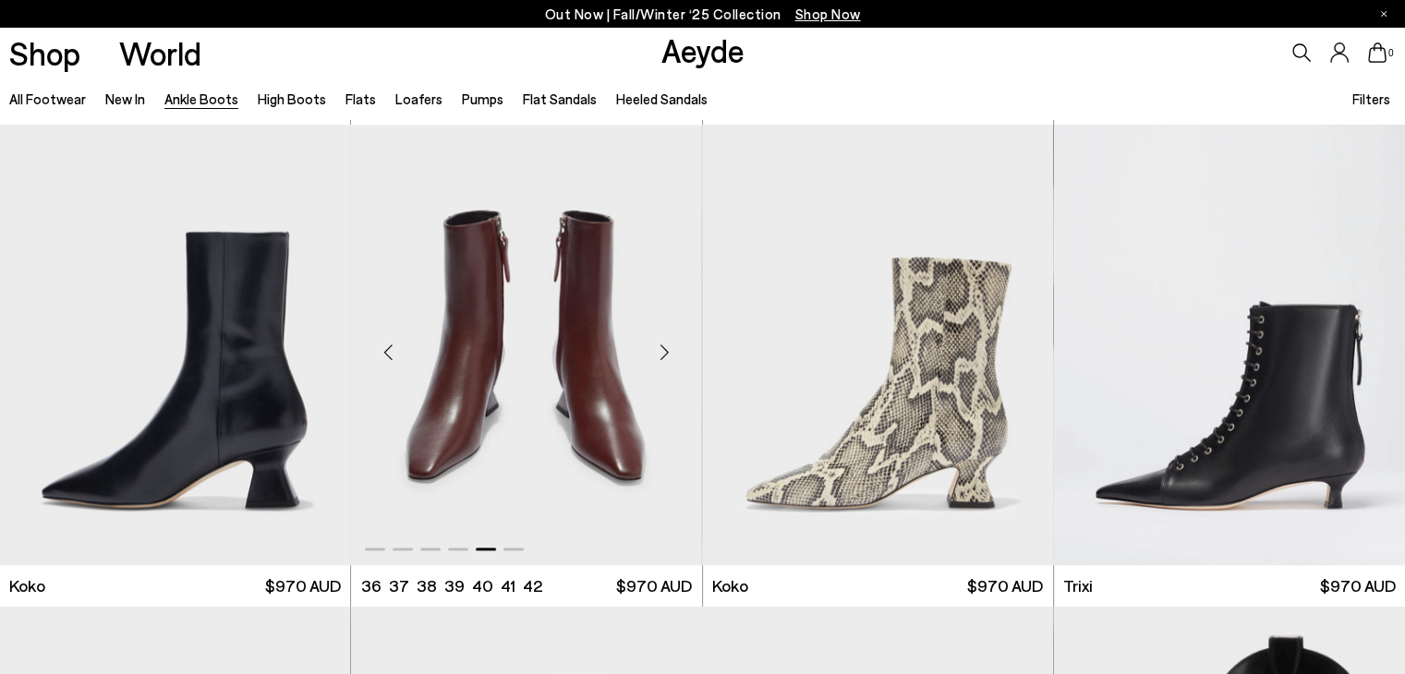
click at [666, 348] on div "Next slide" at bounding box center [665, 352] width 55 height 55
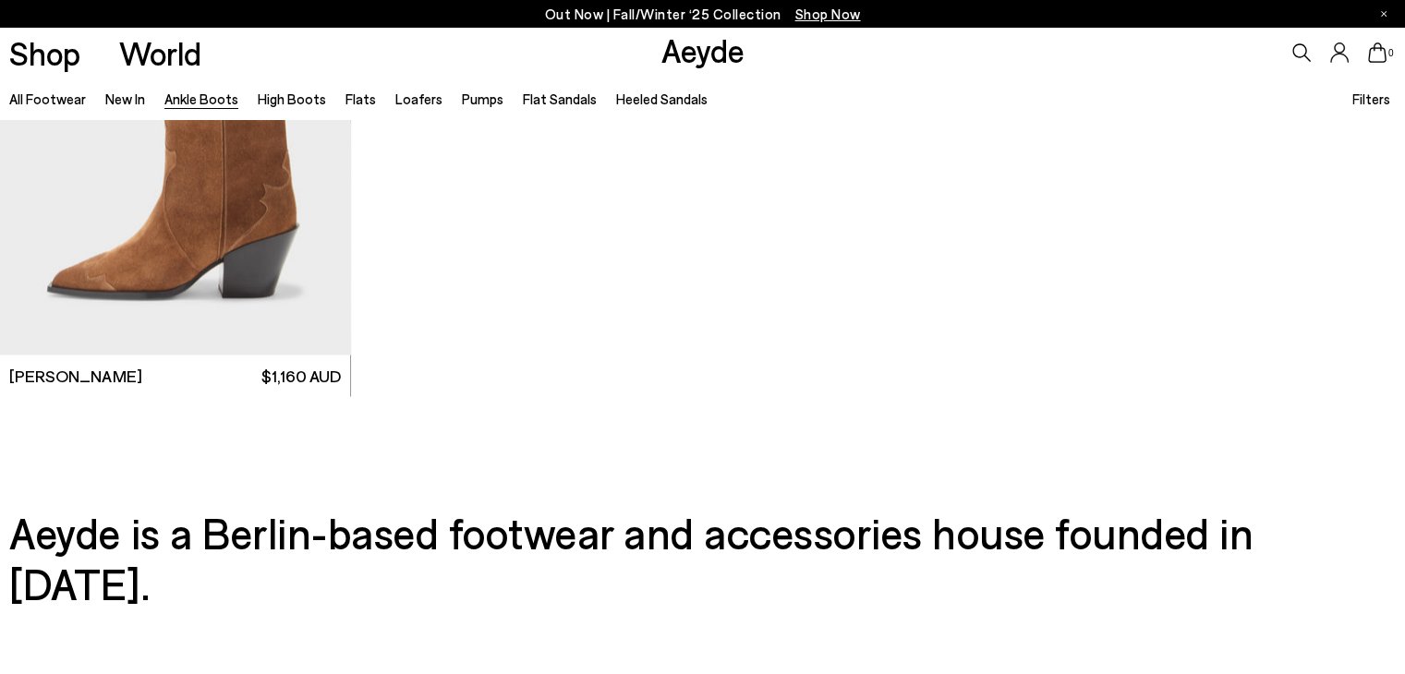
scroll to position [10341, 0]
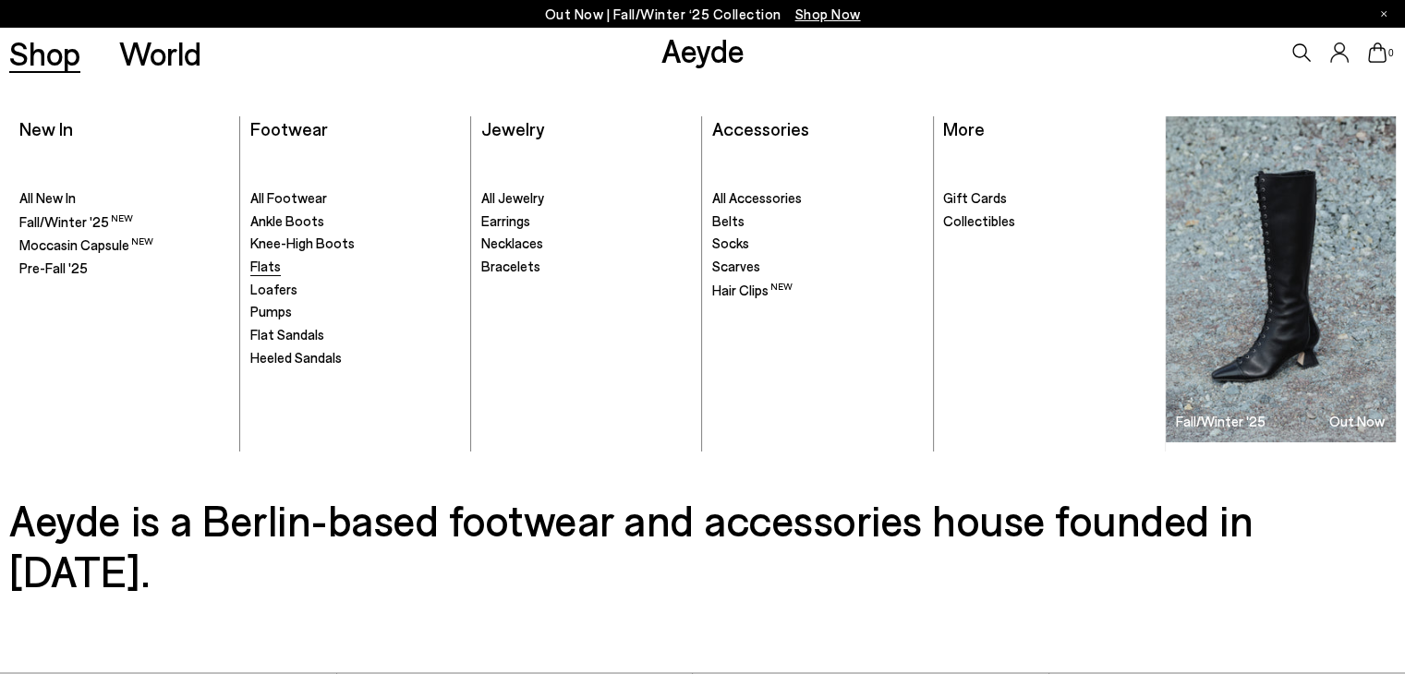
click at [262, 265] on span "Flats" at bounding box center [265, 266] width 30 height 17
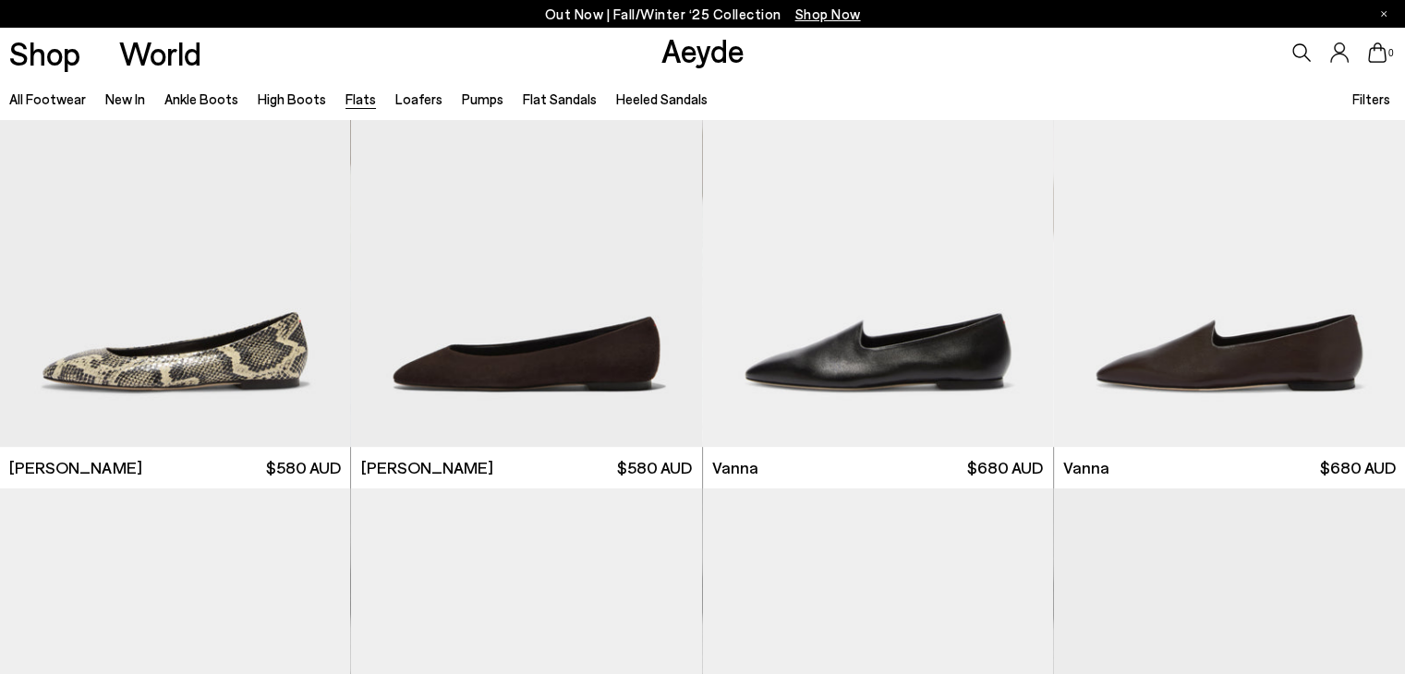
scroll to position [612, 0]
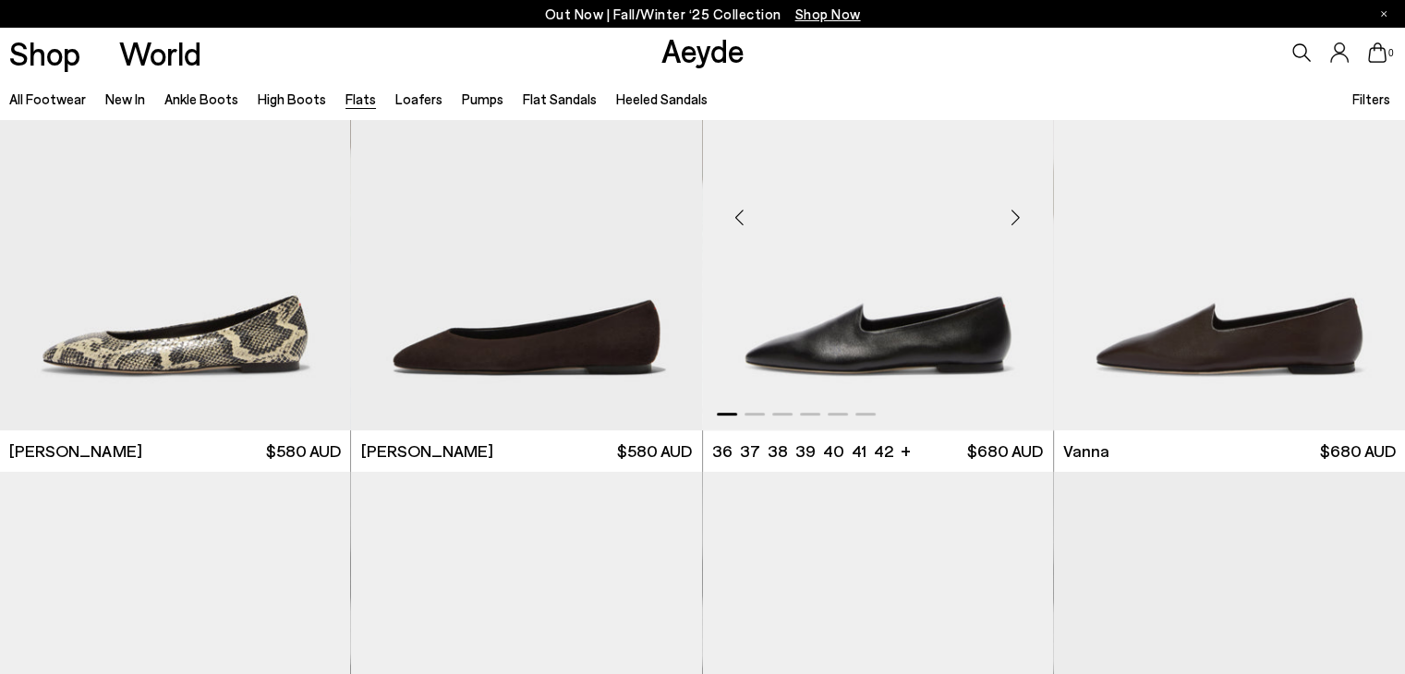
click at [1016, 219] on div "Next slide" at bounding box center [1016, 216] width 55 height 55
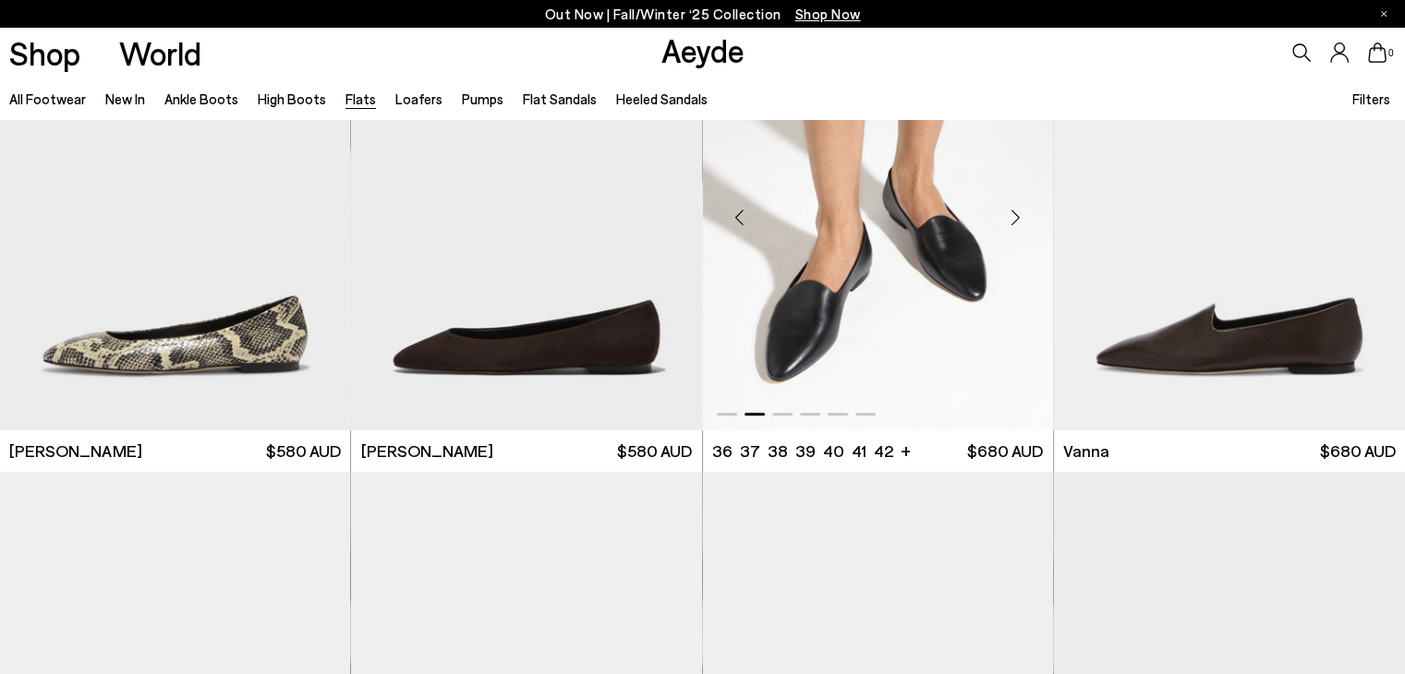
click at [1016, 219] on div "Next slide" at bounding box center [1016, 216] width 55 height 55
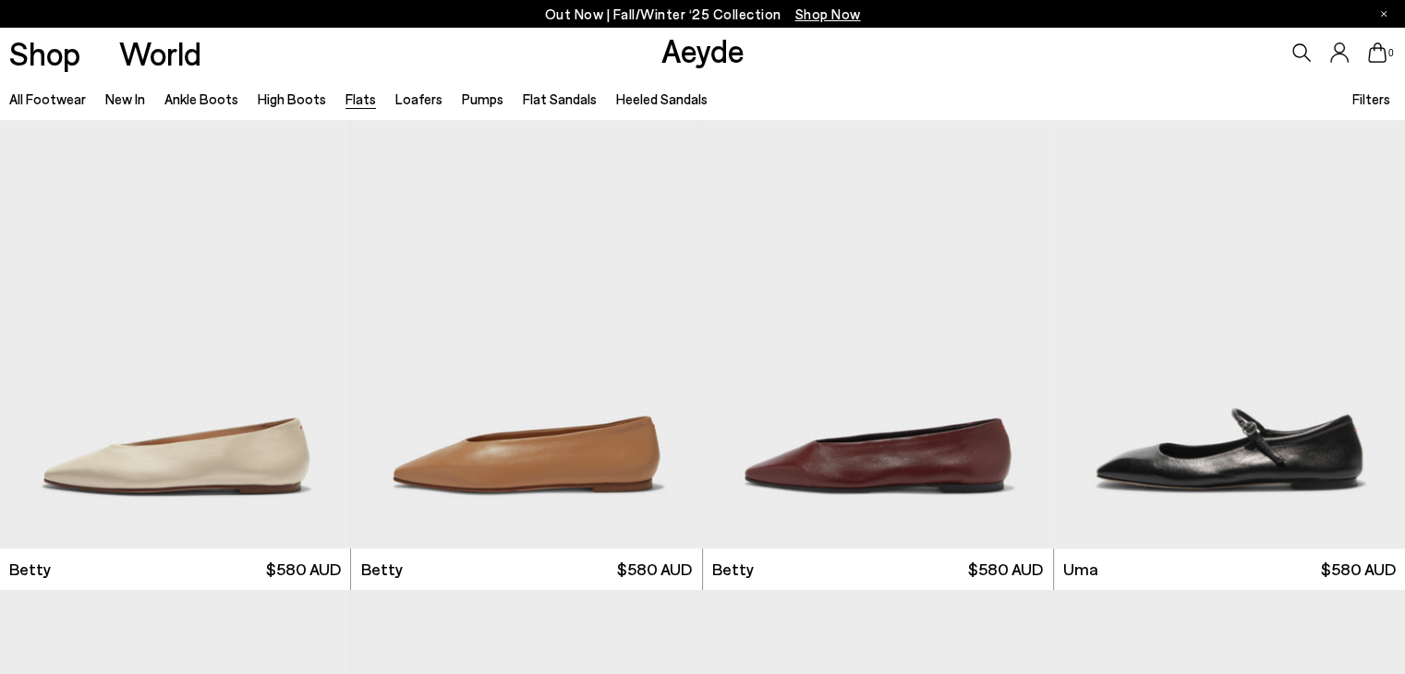
scroll to position [1502, 0]
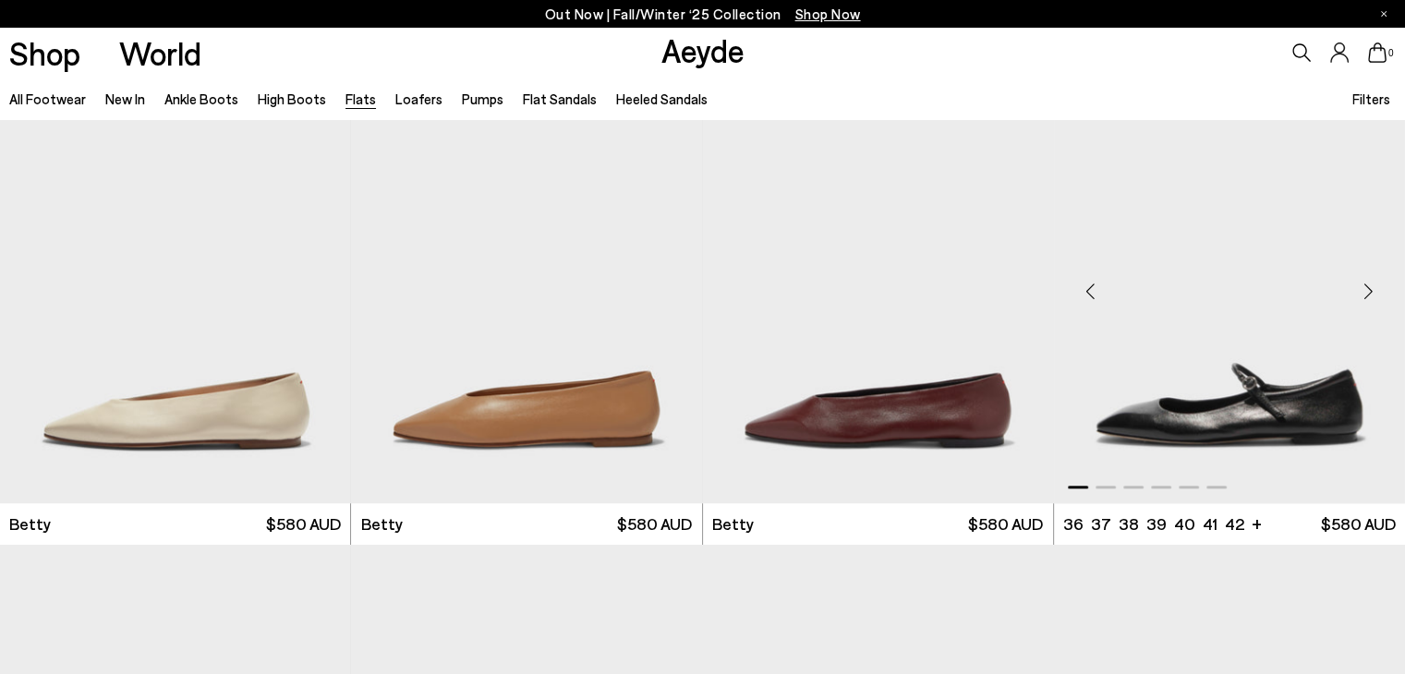
click at [1364, 293] on div "Next slide" at bounding box center [1368, 290] width 55 height 55
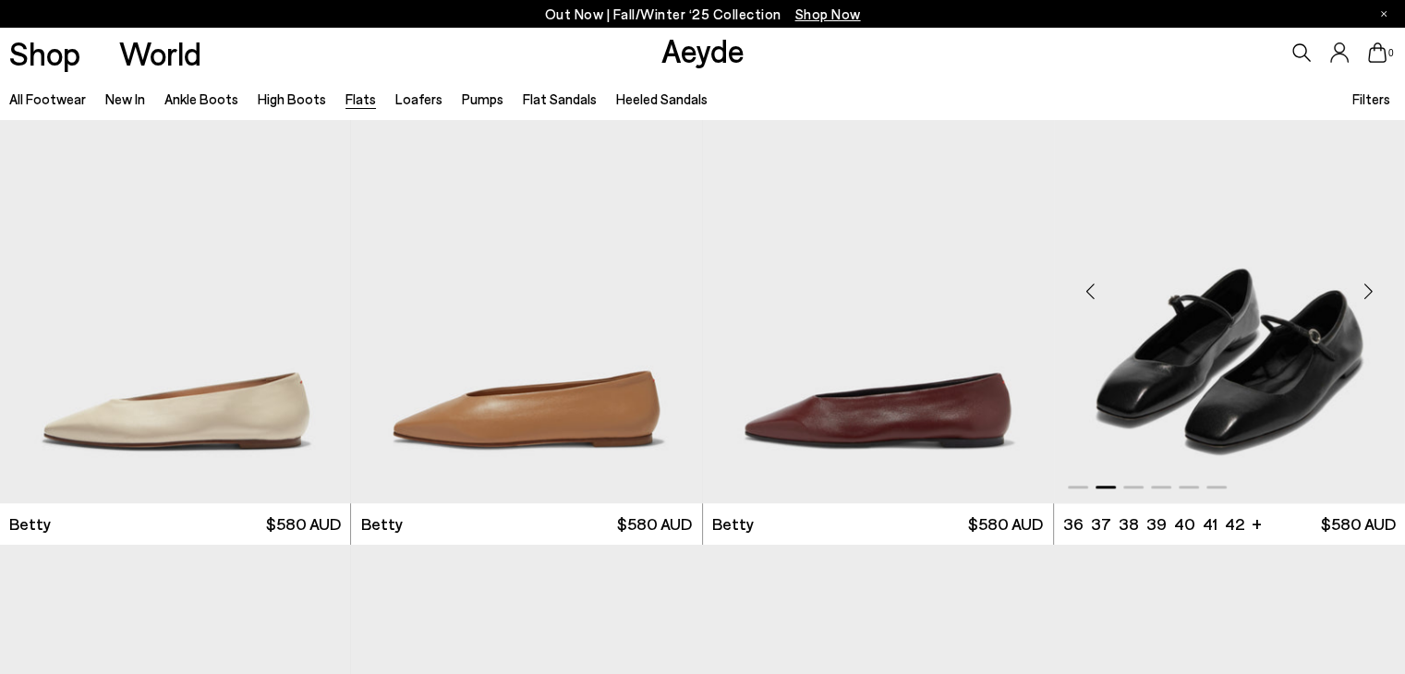
click at [1364, 293] on div "Next slide" at bounding box center [1368, 290] width 55 height 55
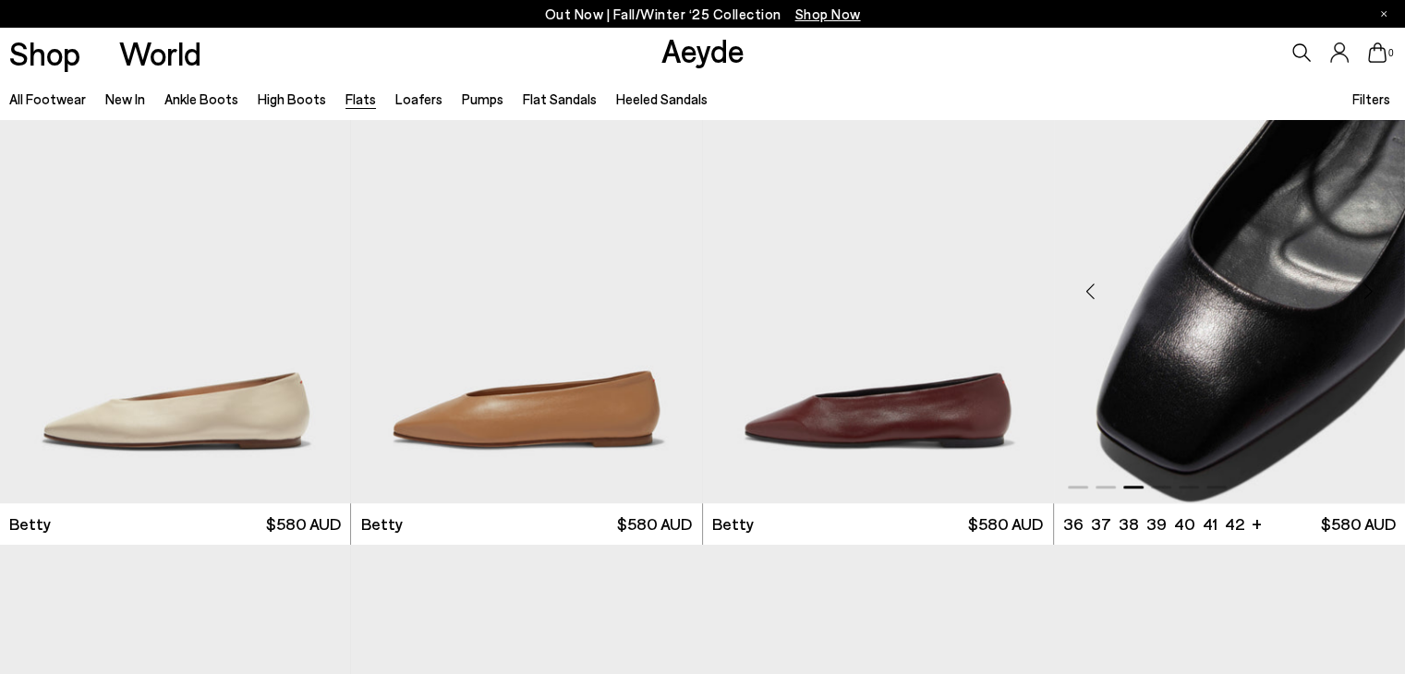
click at [1364, 293] on div "Next slide" at bounding box center [1368, 290] width 55 height 55
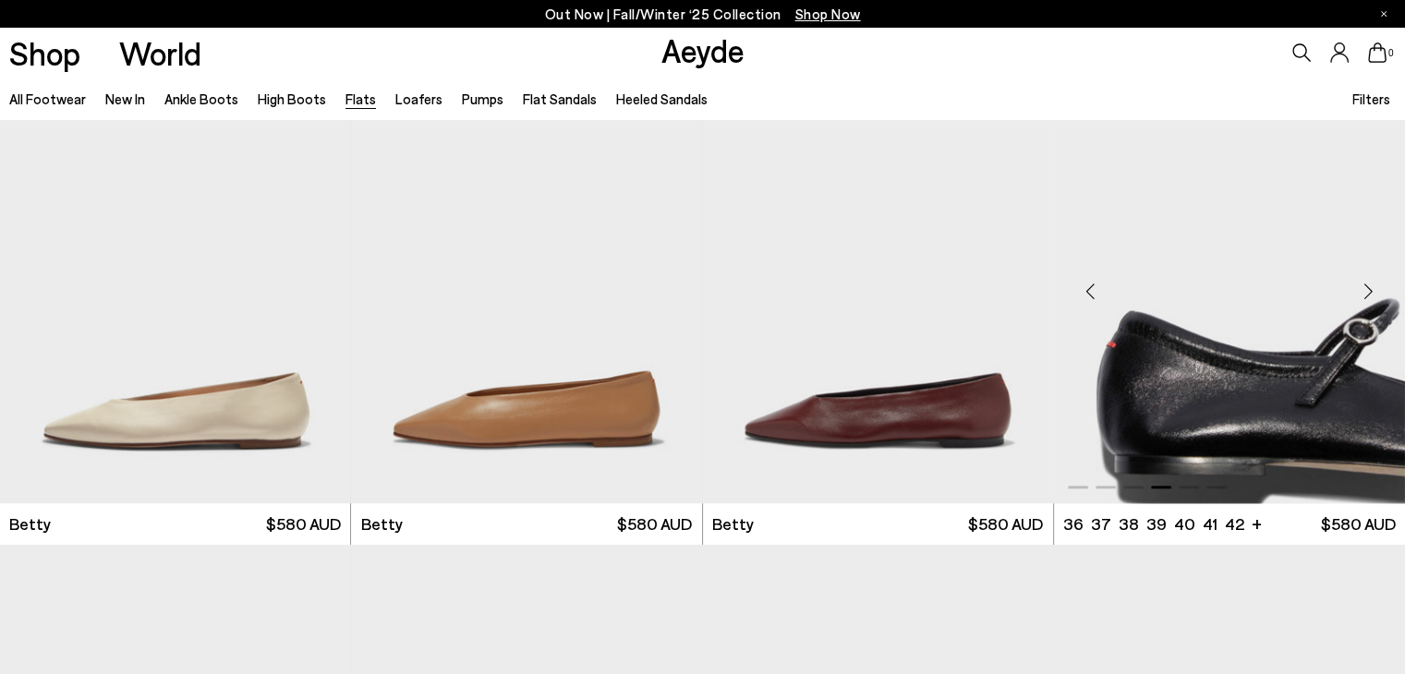
click at [1364, 293] on div "Next slide" at bounding box center [1368, 290] width 55 height 55
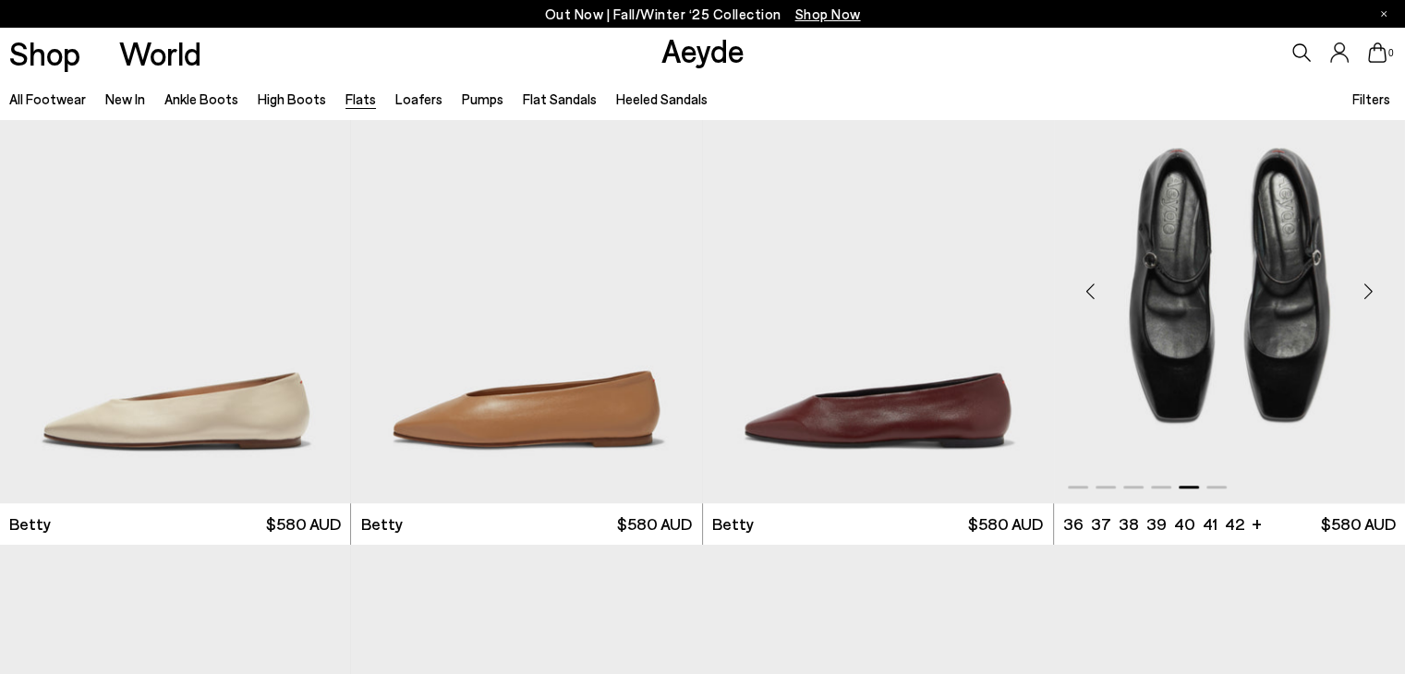
click at [1364, 293] on div "Next slide" at bounding box center [1368, 290] width 55 height 55
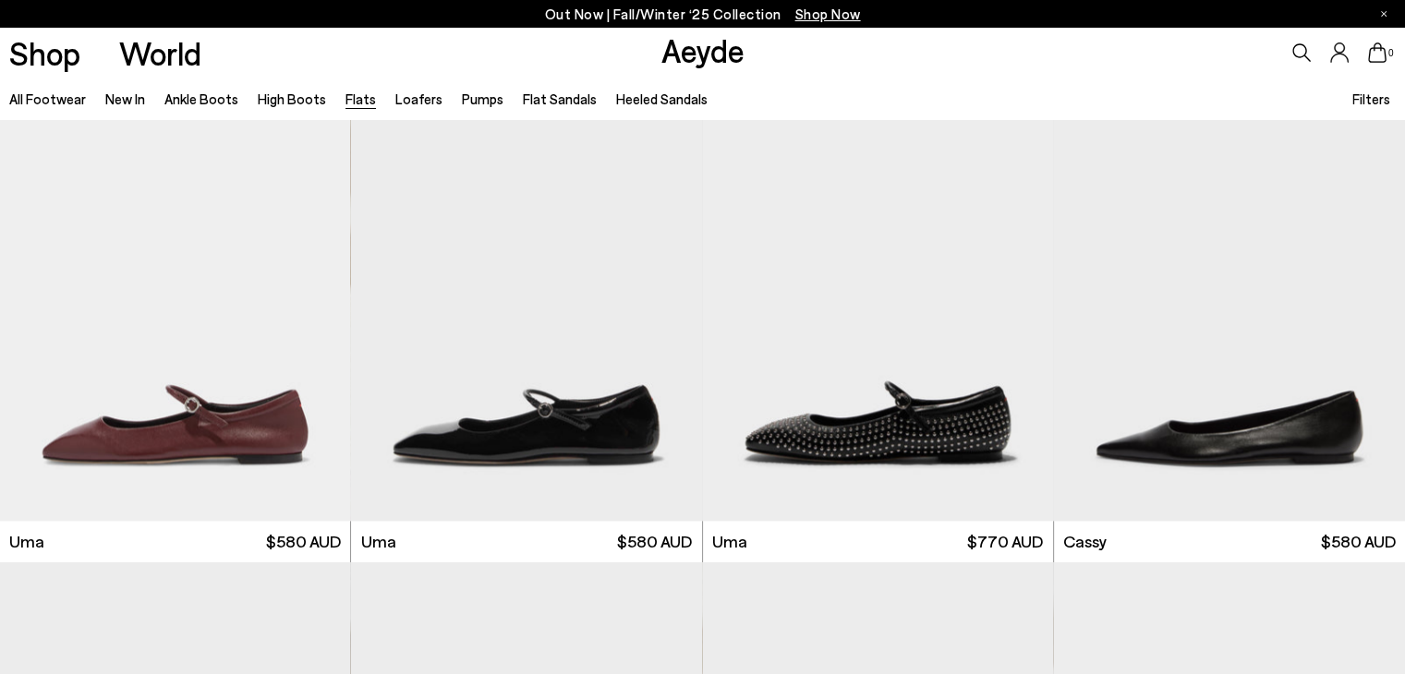
scroll to position [2487, 0]
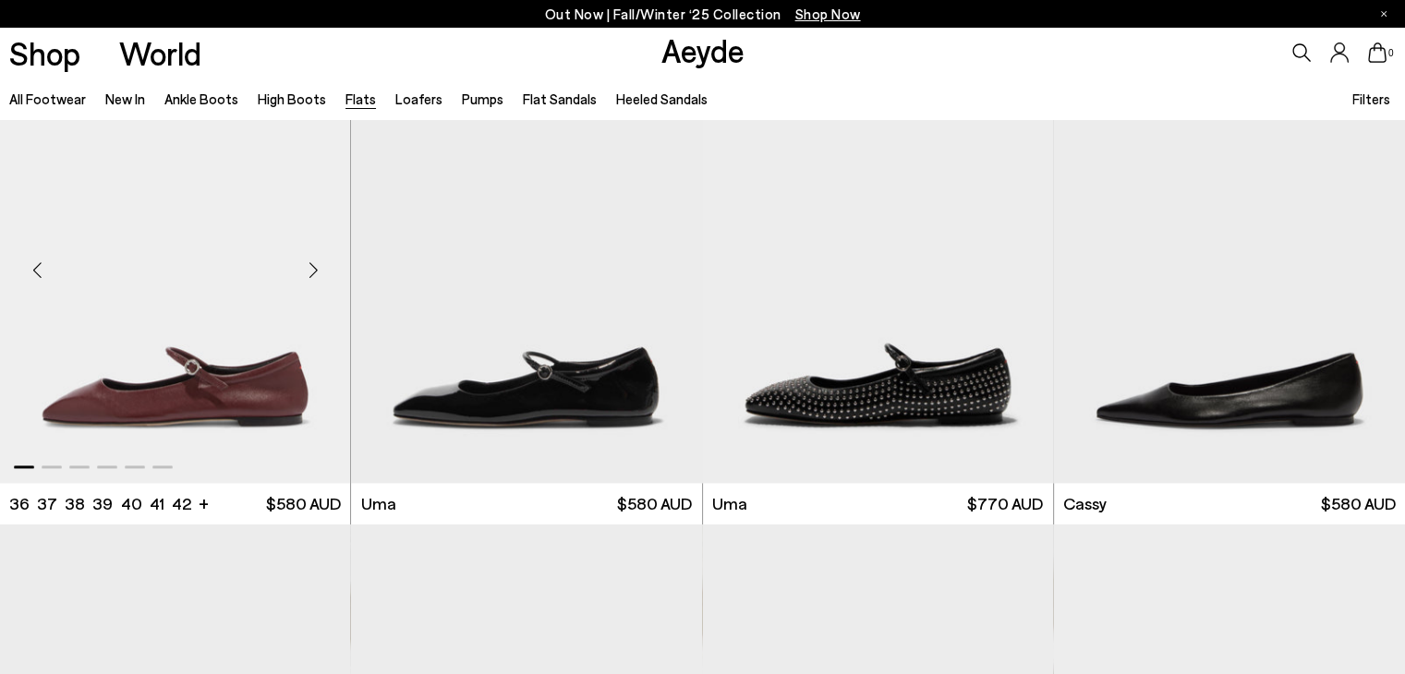
click at [318, 268] on div "Next slide" at bounding box center [312, 270] width 55 height 55
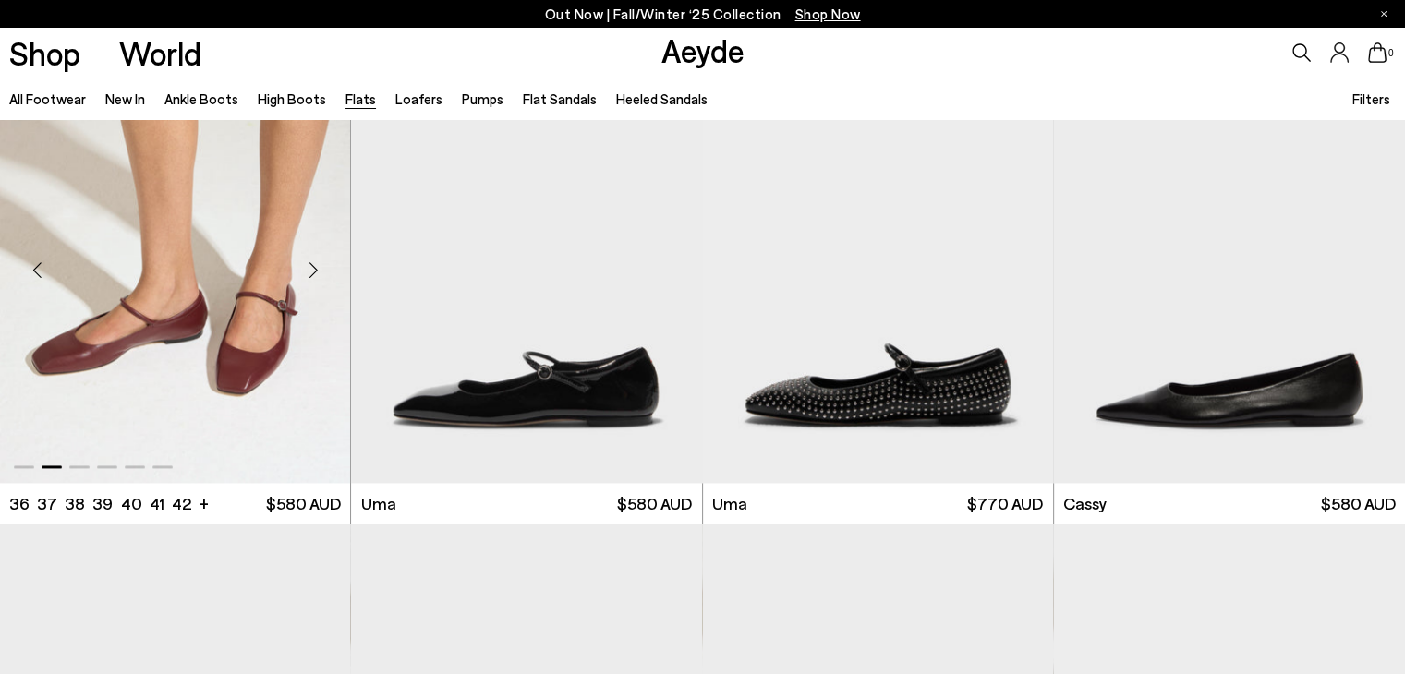
click at [318, 268] on div "Next slide" at bounding box center [312, 270] width 55 height 55
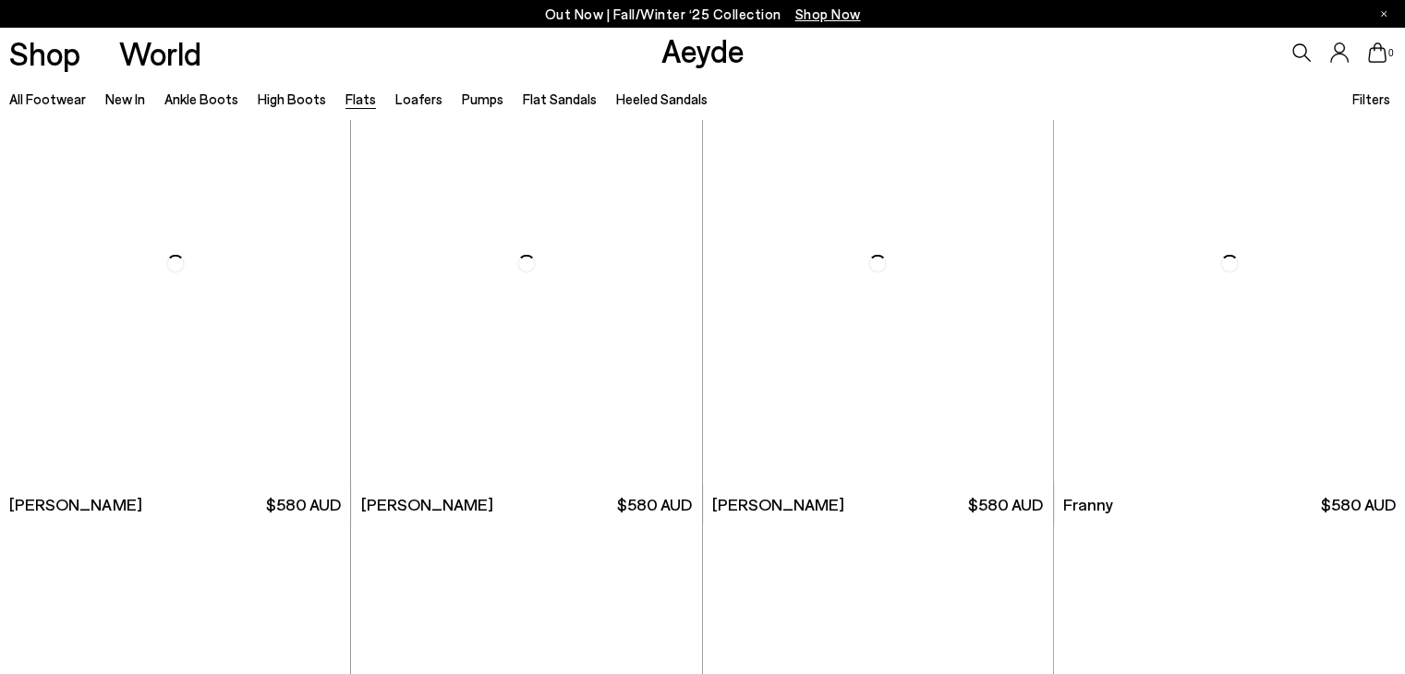
scroll to position [6013, 0]
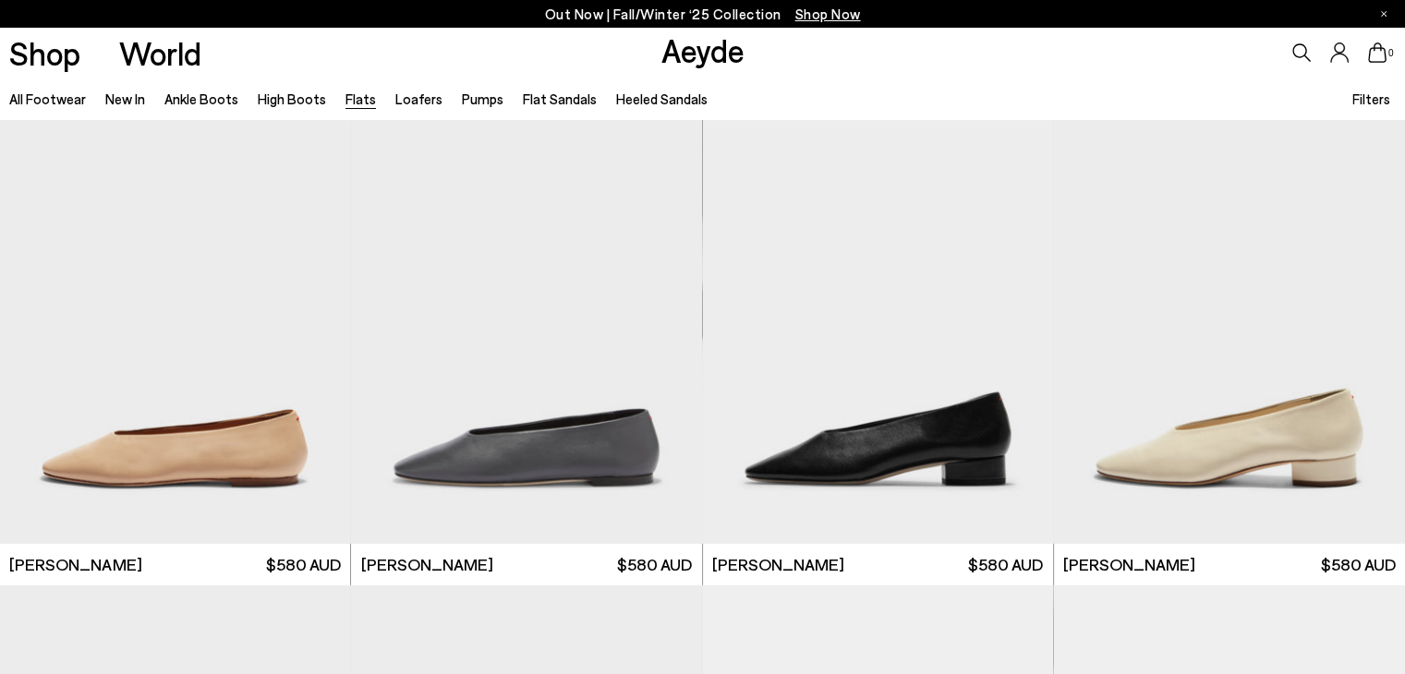
scroll to position [5163, 0]
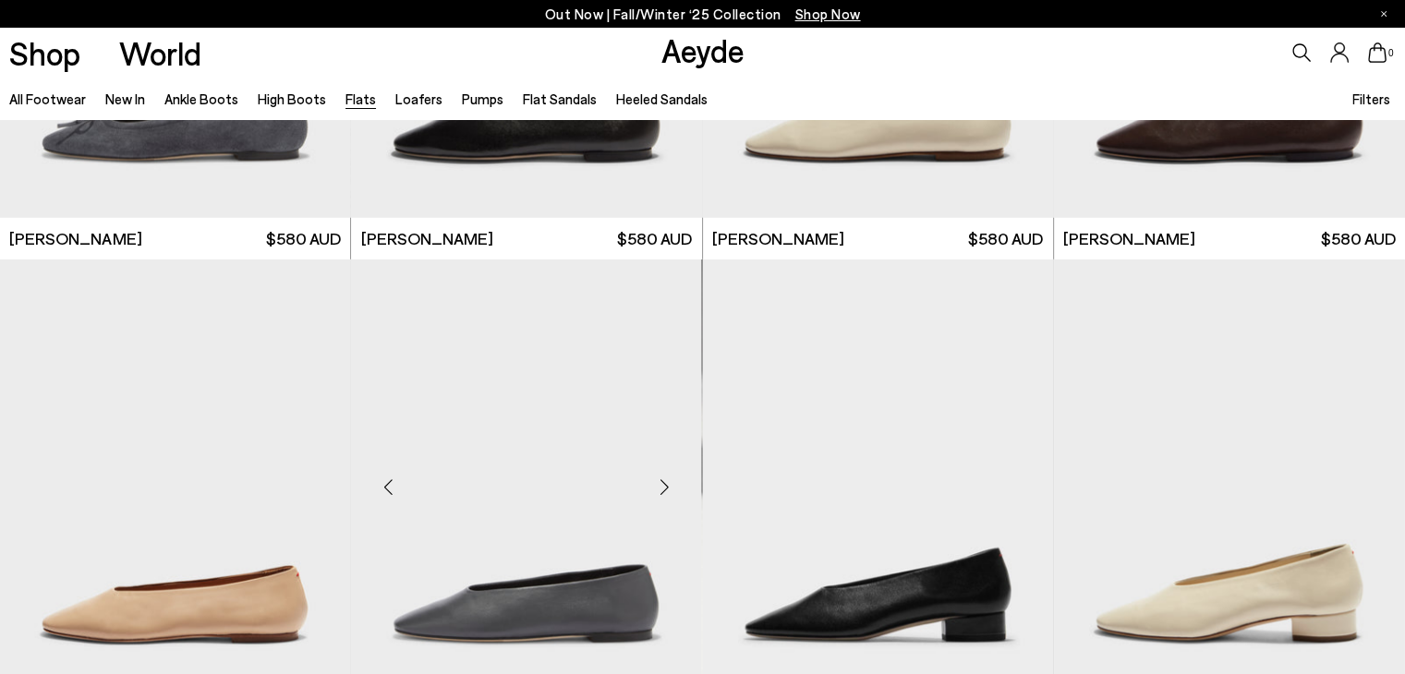
click at [667, 492] on div "Next slide" at bounding box center [665, 486] width 55 height 55
